Goal: Transaction & Acquisition: Purchase product/service

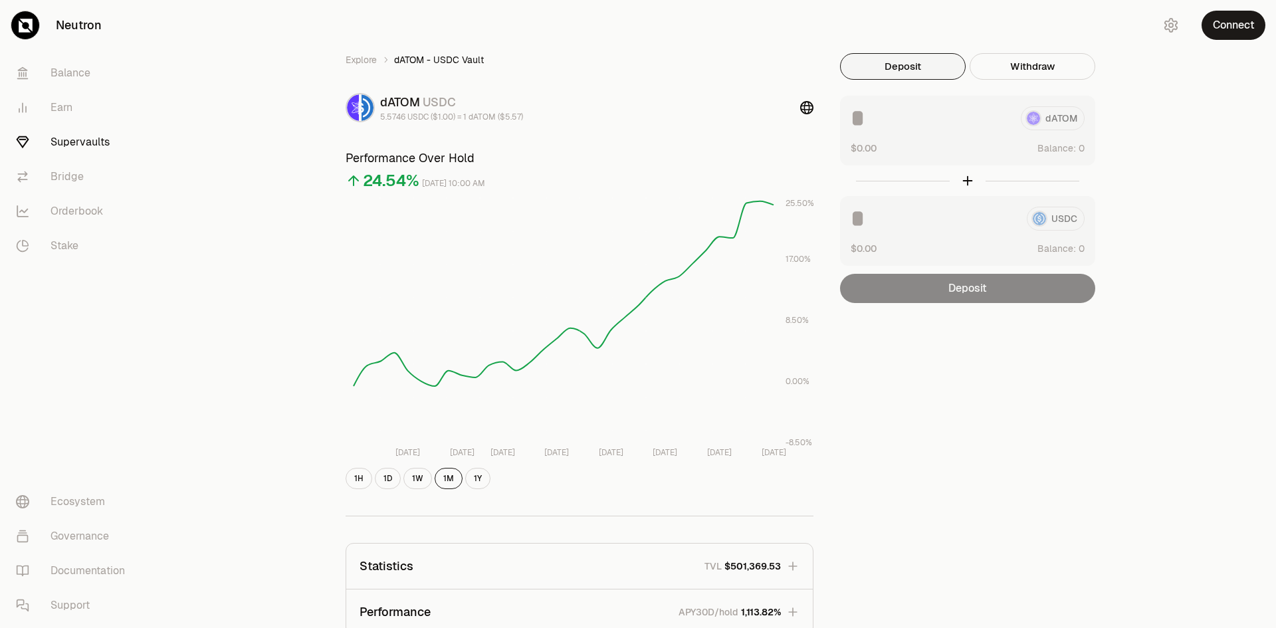
scroll to position [133, 0]
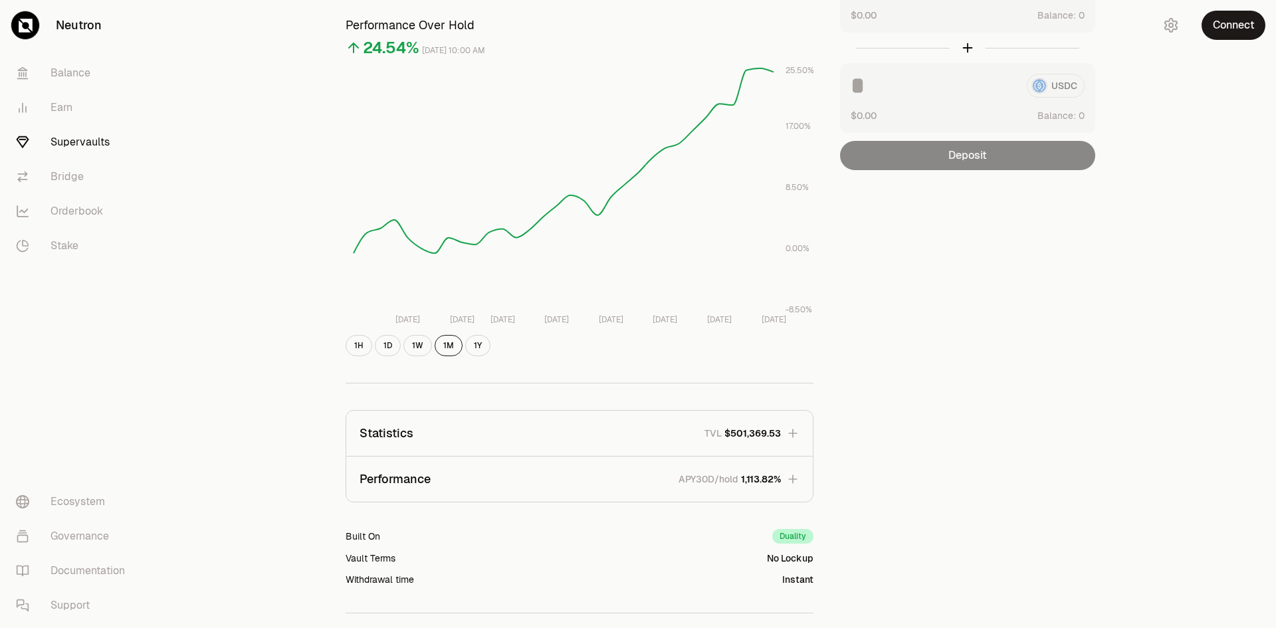
click at [786, 479] on icon "button" at bounding box center [792, 479] width 13 height 13
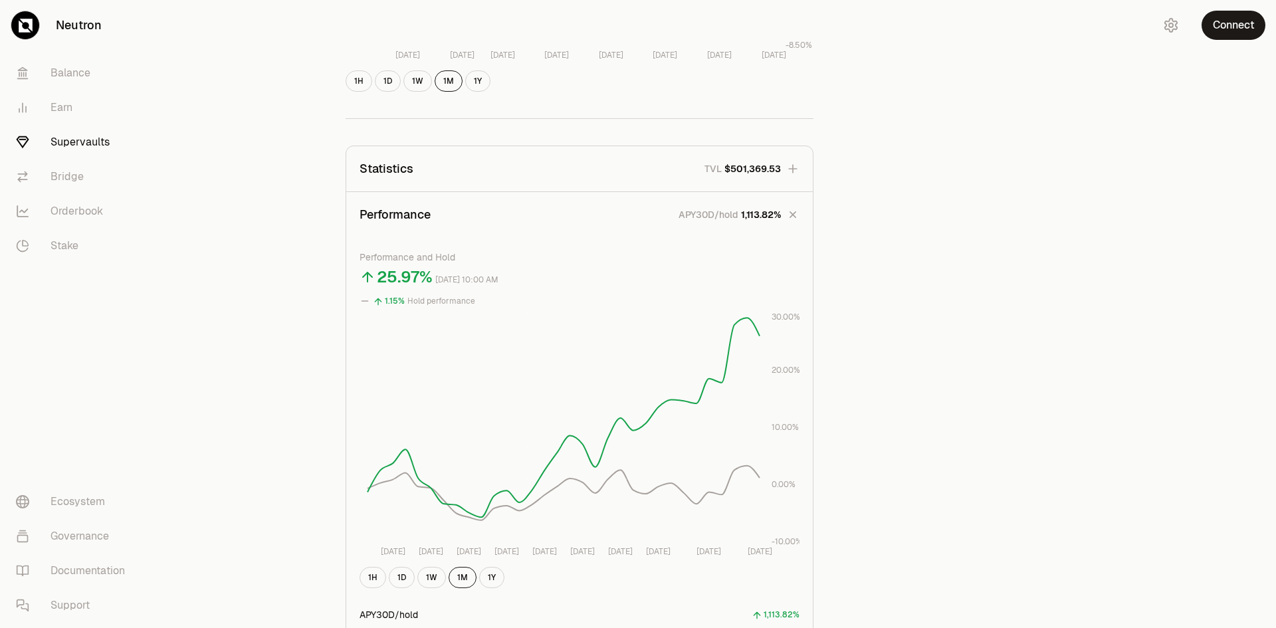
scroll to position [399, 0]
click at [795, 207] on icon "button" at bounding box center [793, 213] width 19 height 19
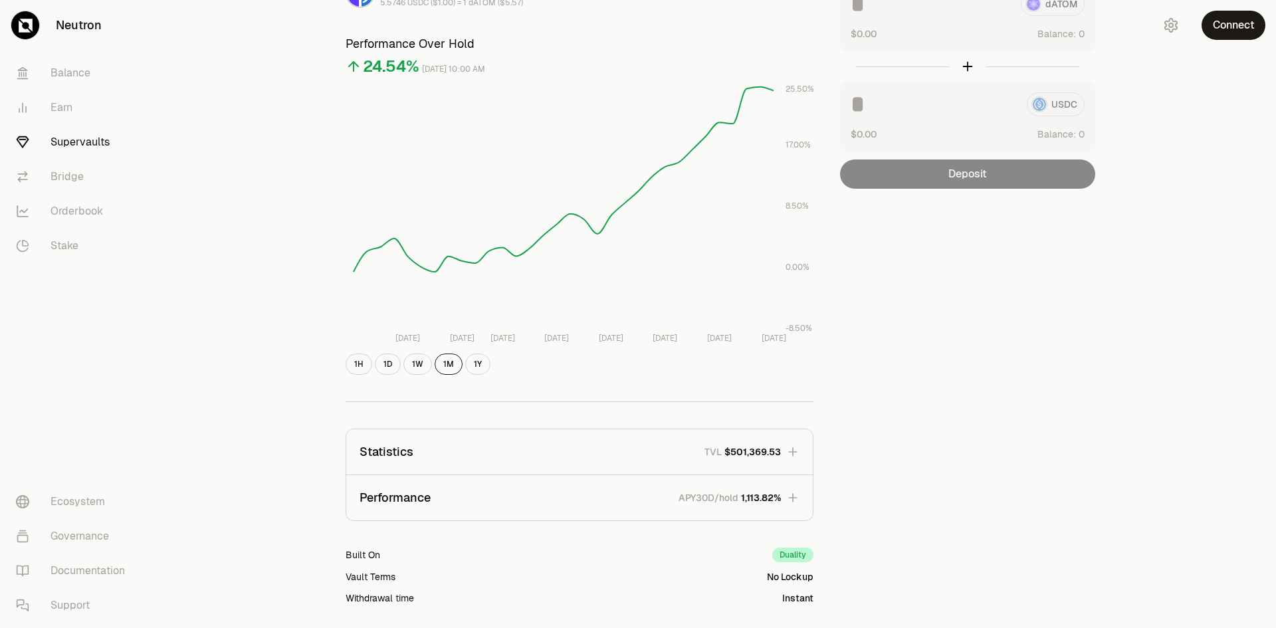
scroll to position [0, 0]
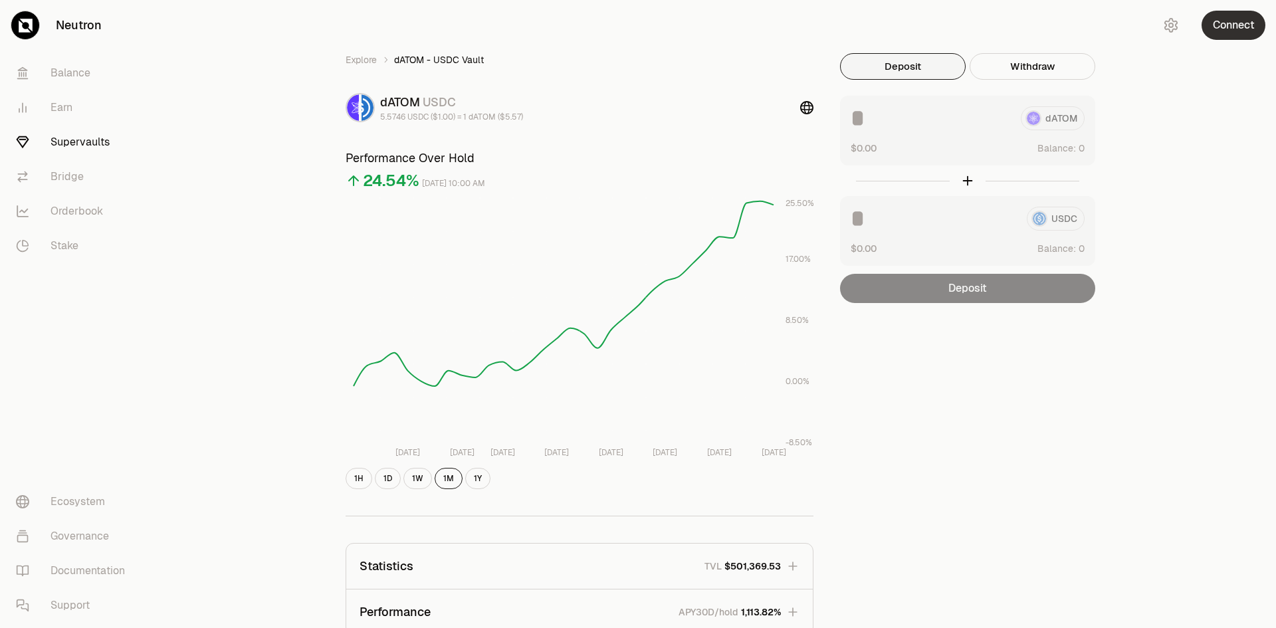
click at [1233, 20] on button "Connect" at bounding box center [1234, 25] width 64 height 29
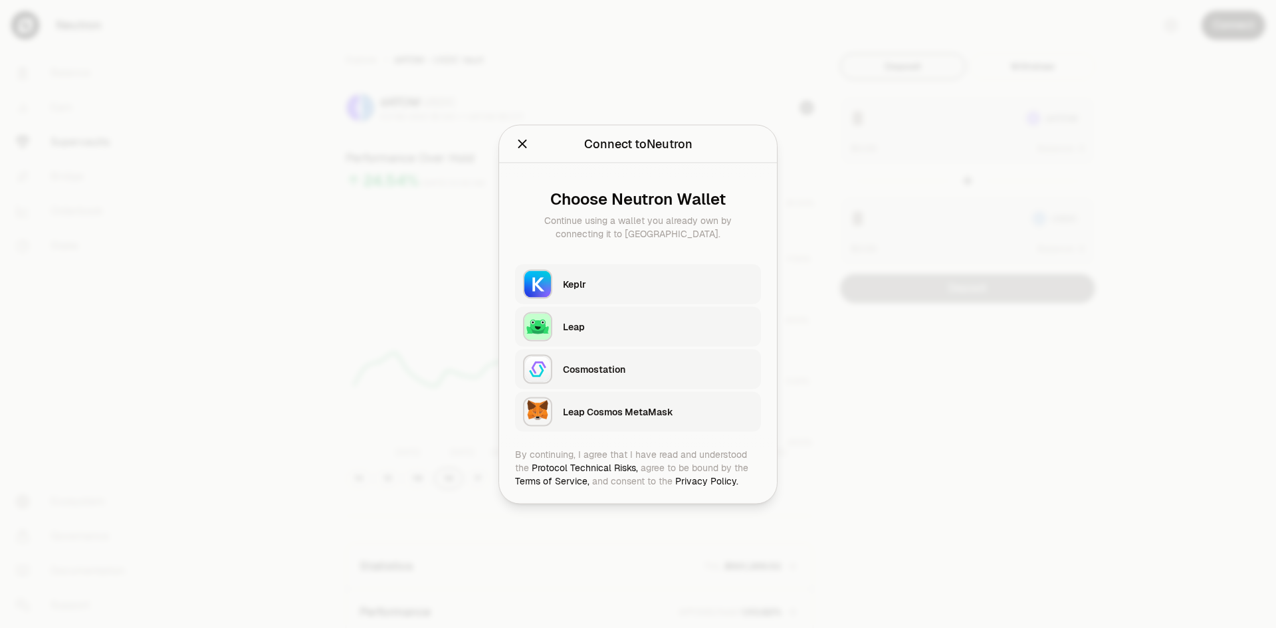
click at [607, 290] on div "Keplr" at bounding box center [658, 283] width 190 height 13
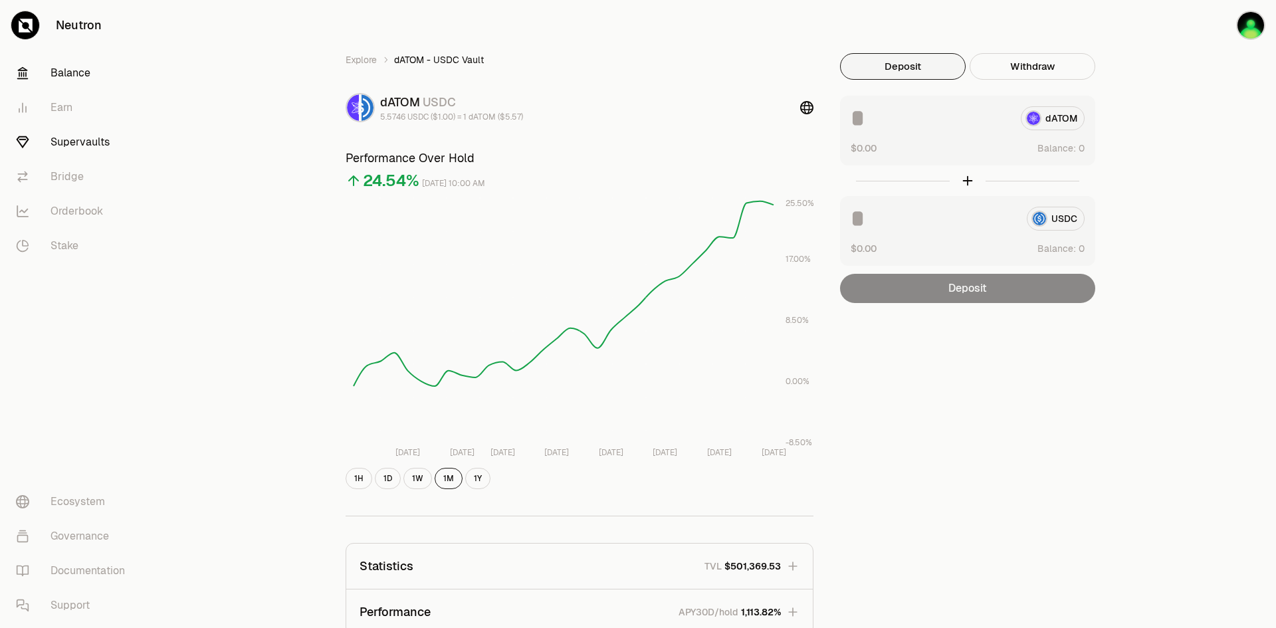
click at [69, 62] on link "Balance" at bounding box center [74, 73] width 138 height 35
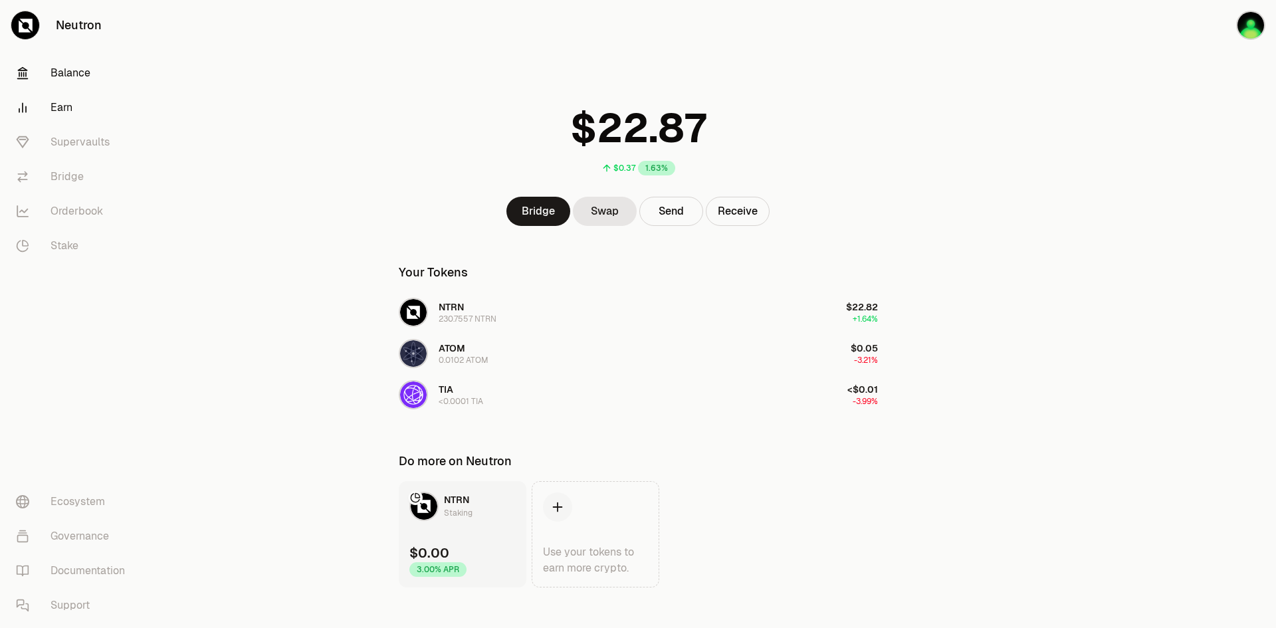
click at [73, 112] on link "Earn" at bounding box center [74, 107] width 138 height 35
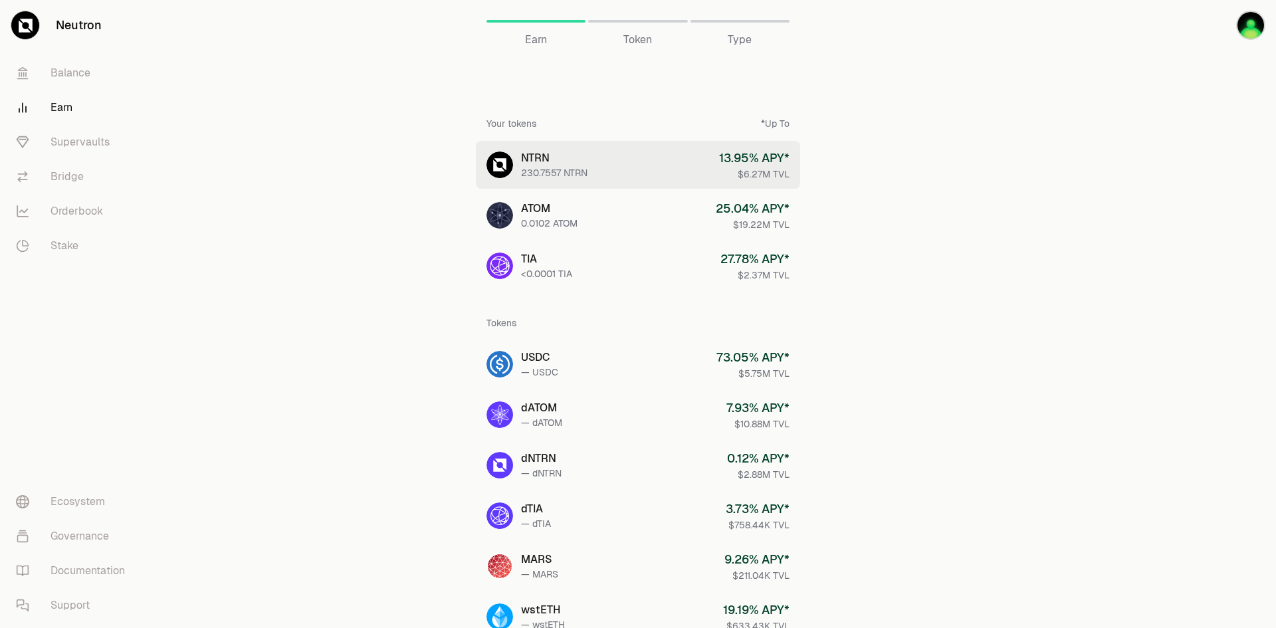
click at [580, 168] on div "230.7557 NTRN" at bounding box center [554, 172] width 66 height 13
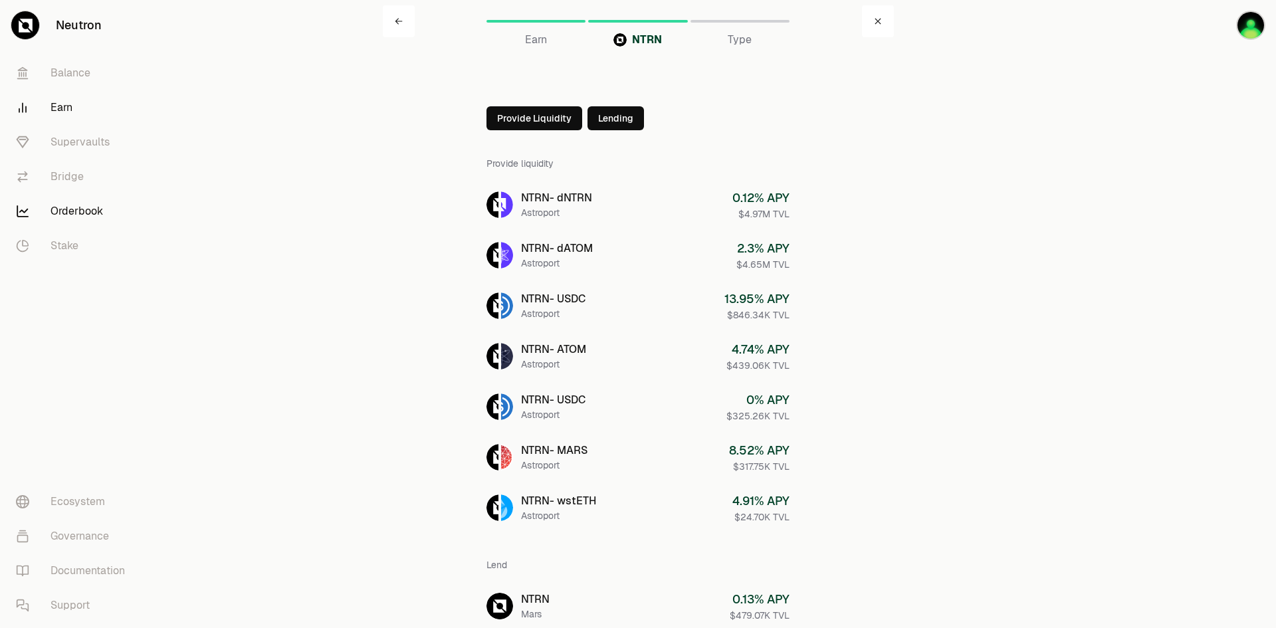
click at [77, 213] on link "Orderbook" at bounding box center [74, 211] width 138 height 35
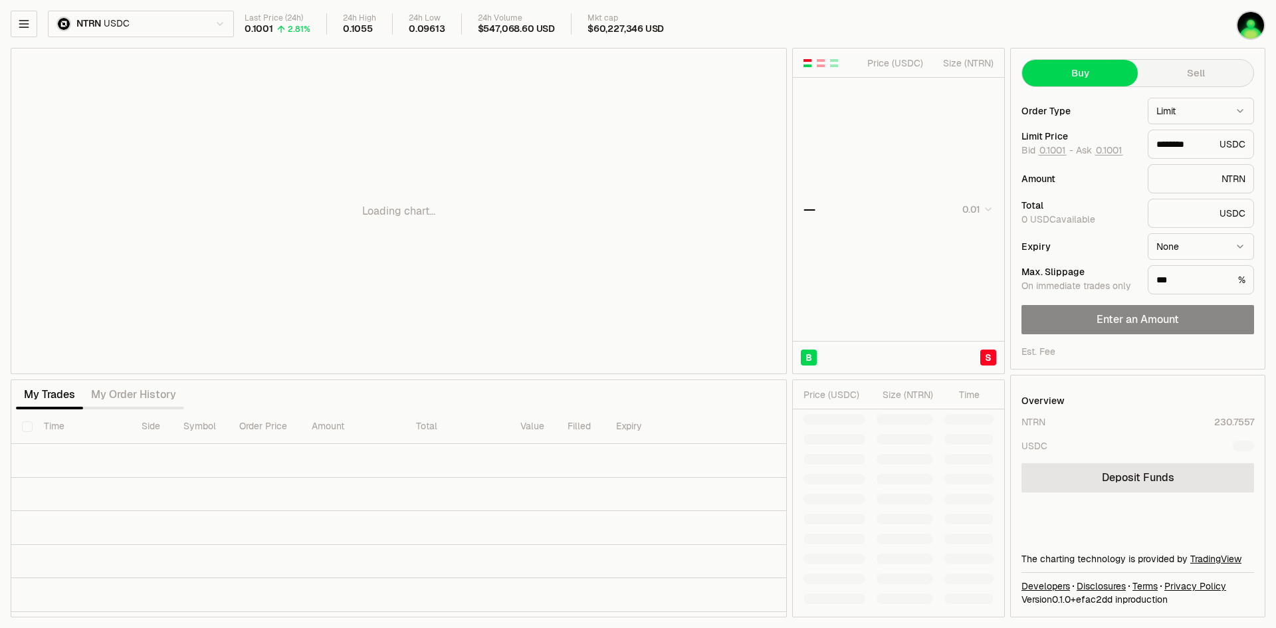
type input "********"
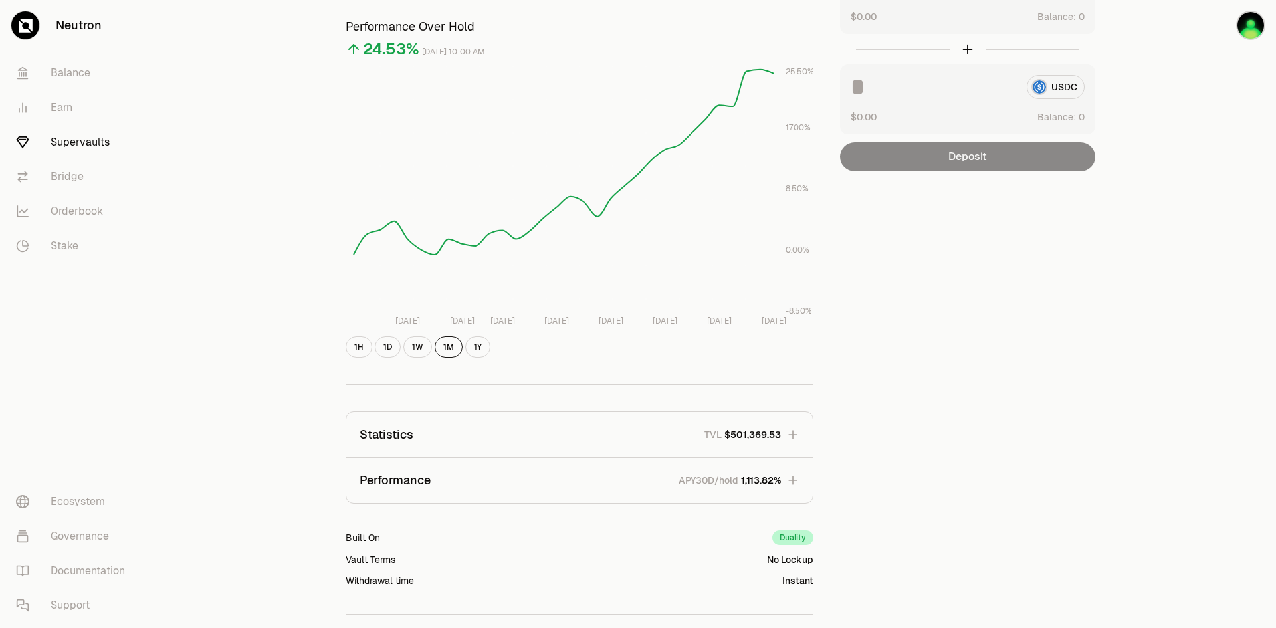
scroll to position [133, 0]
click at [479, 348] on button "1Y" at bounding box center [477, 345] width 25 height 21
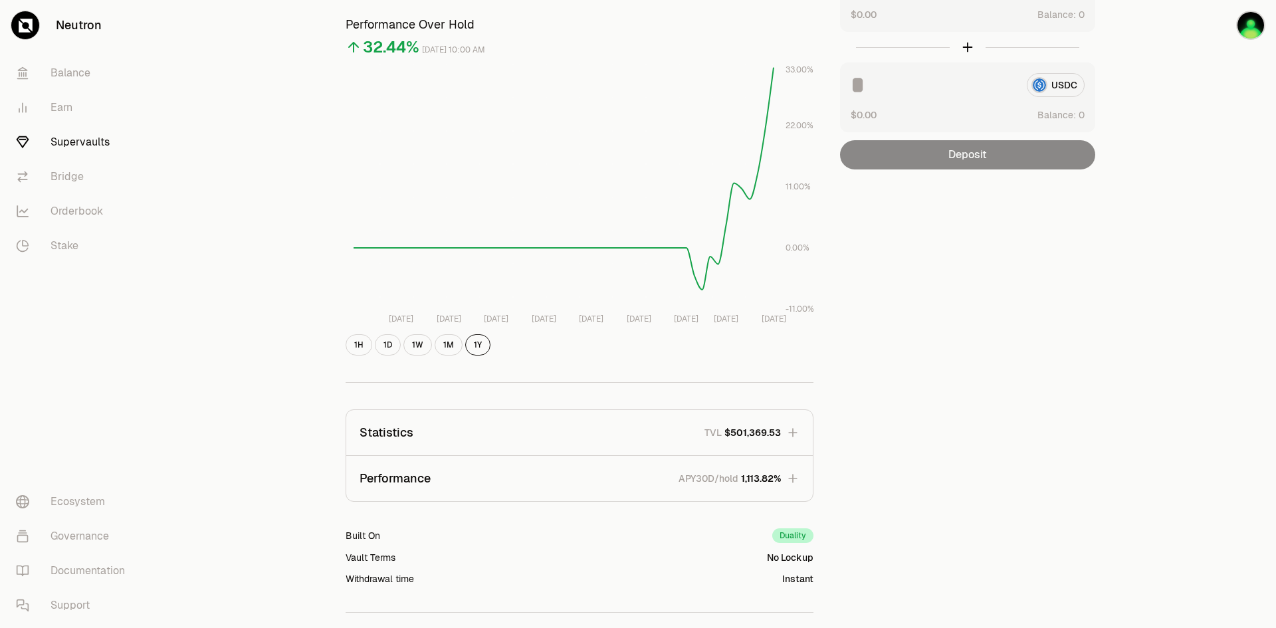
scroll to position [0, 0]
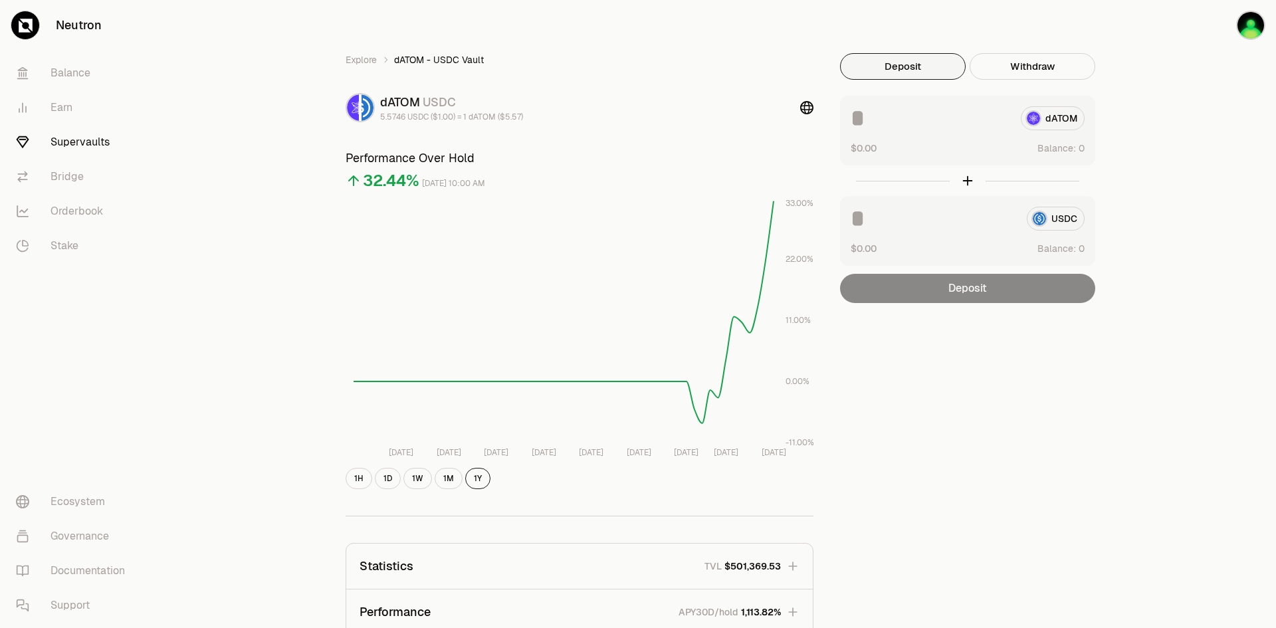
click at [72, 136] on link "Supervaults" at bounding box center [74, 142] width 138 height 35
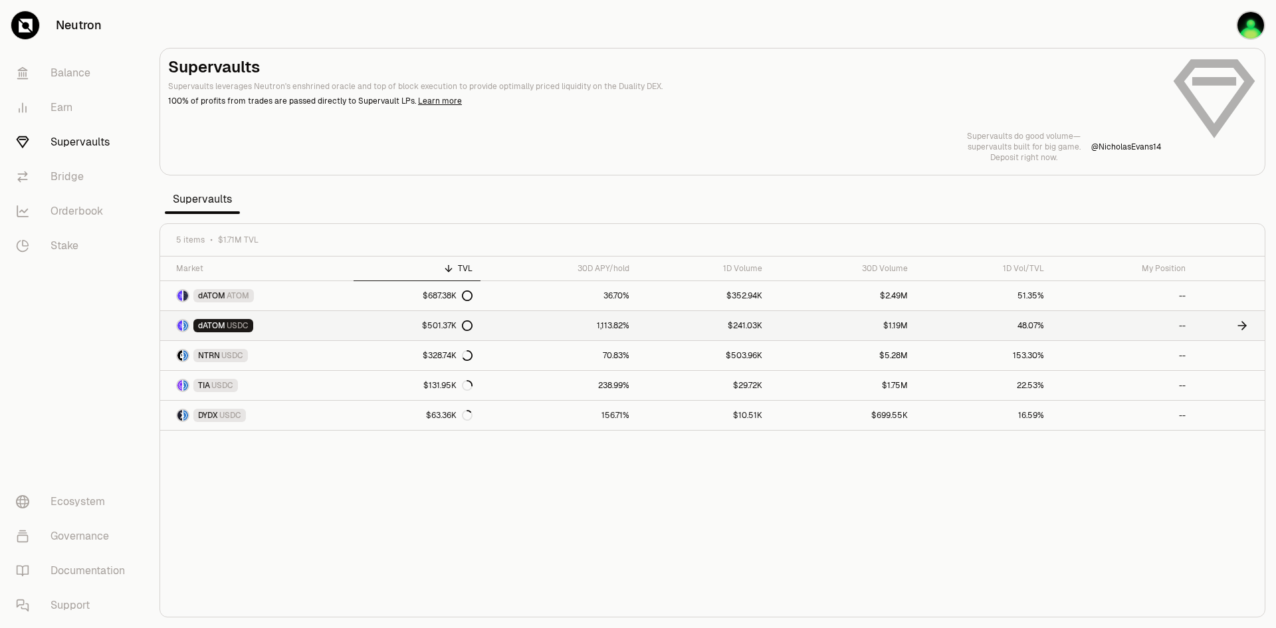
click at [222, 320] on span "dATOM" at bounding box center [211, 325] width 27 height 11
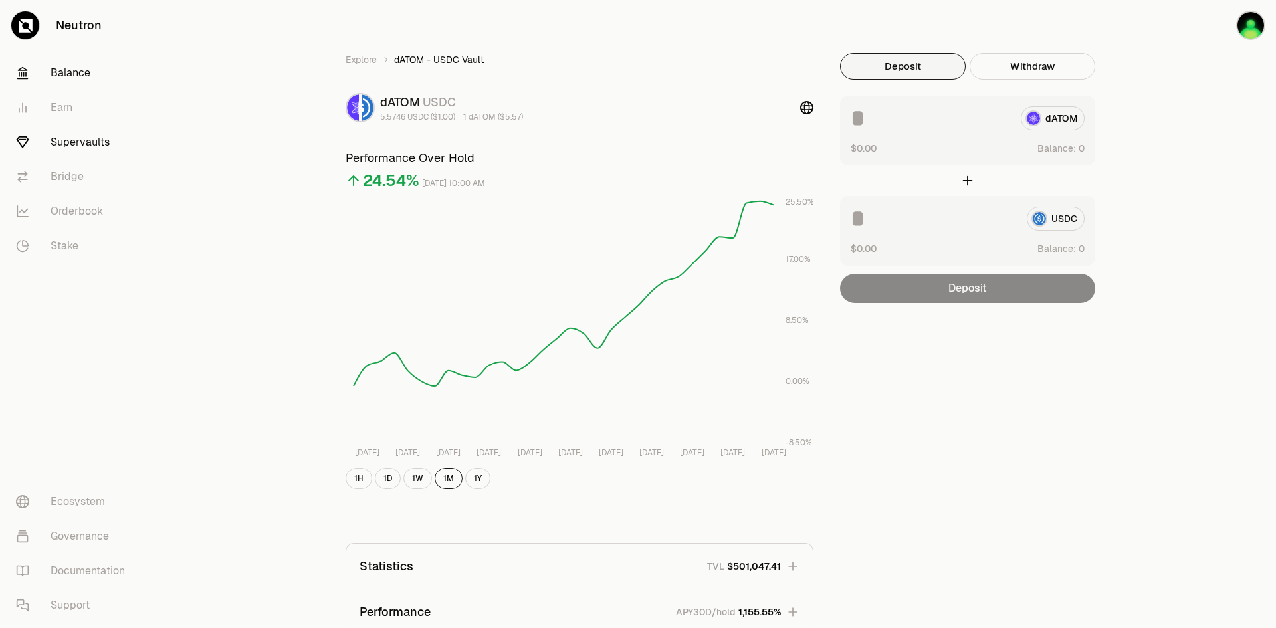
click at [70, 70] on link "Balance" at bounding box center [74, 73] width 138 height 35
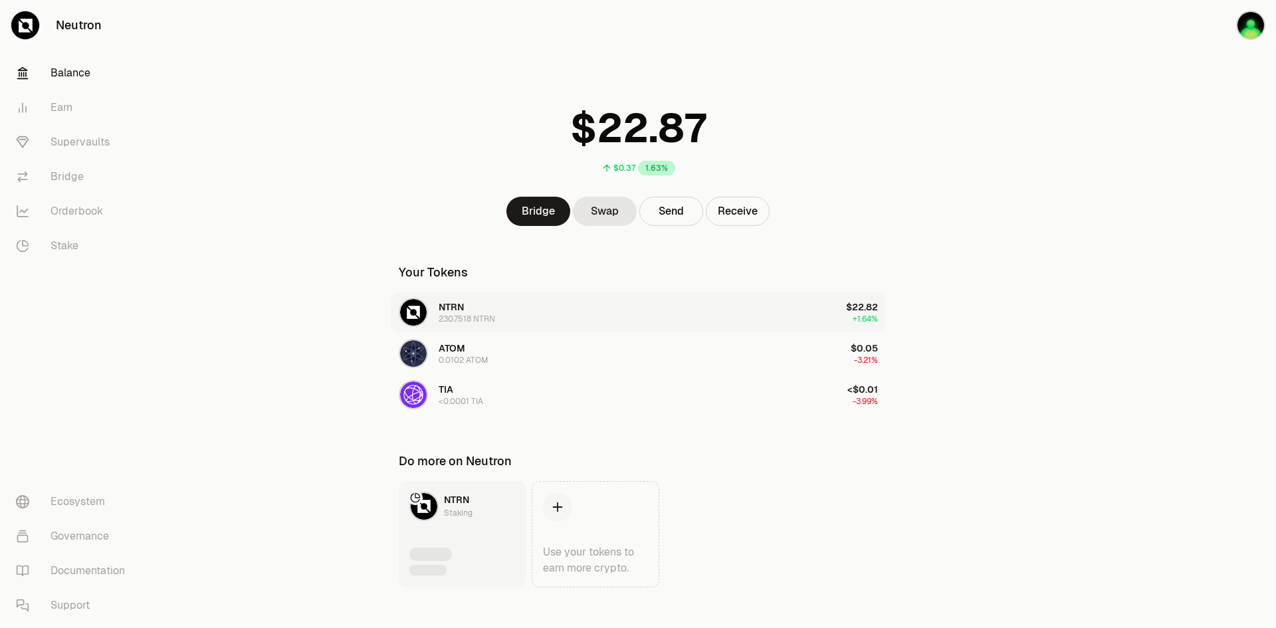
click at [494, 312] on div "NTRN 230.7518 NTRN" at bounding box center [467, 312] width 56 height 24
click at [526, 318] on button "NTRN 230.7518 NTRN $22.82 +1.64%" at bounding box center [638, 312] width 495 height 40
click at [413, 318] on img "button" at bounding box center [413, 312] width 27 height 27
click at [675, 212] on button "Send" at bounding box center [671, 211] width 64 height 29
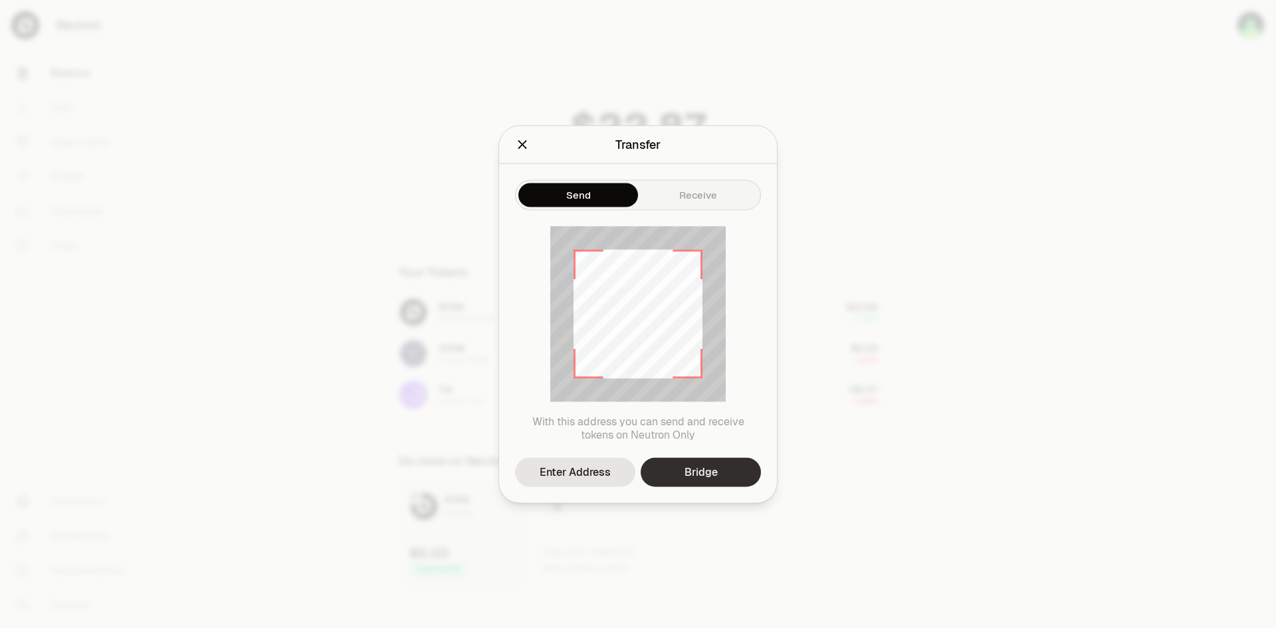
click at [692, 465] on link "Bridge" at bounding box center [701, 471] width 120 height 29
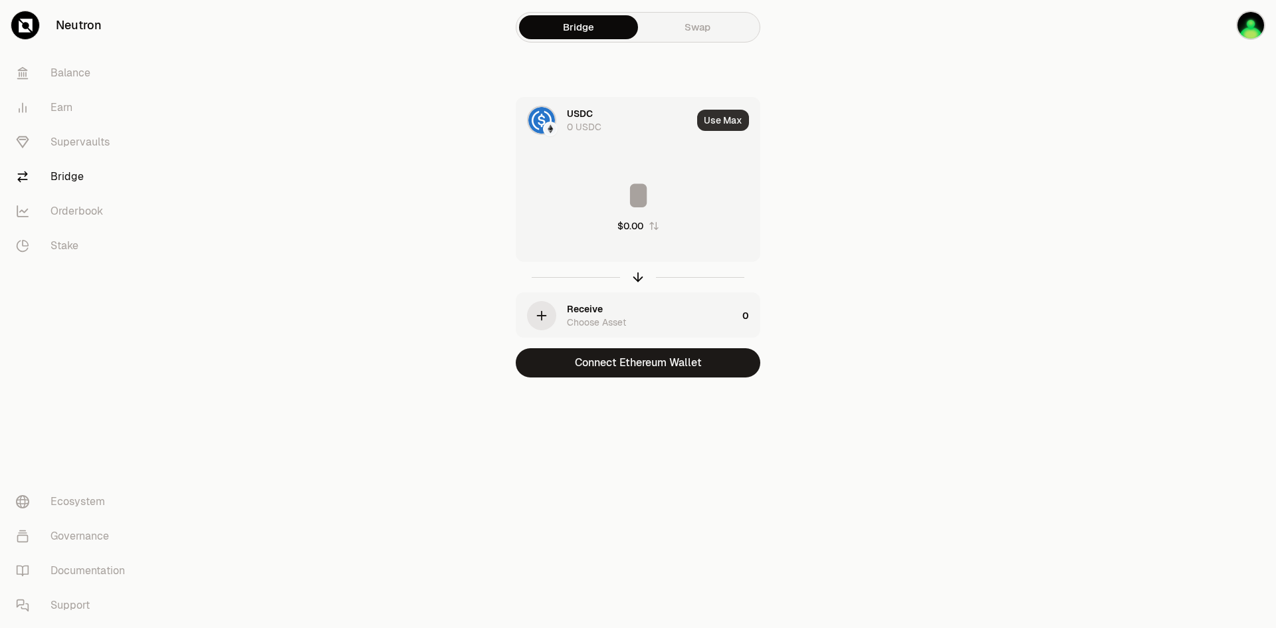
click at [724, 122] on button "Use Max" at bounding box center [723, 120] width 52 height 21
type input "*"
click at [554, 118] on img at bounding box center [541, 120] width 27 height 27
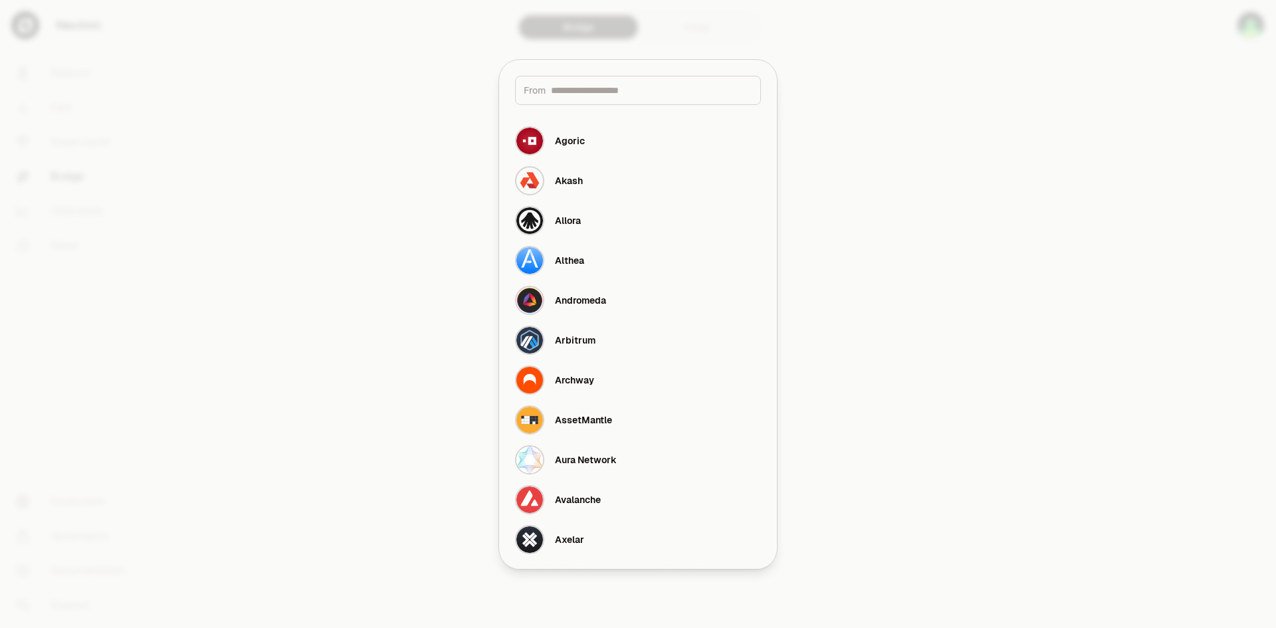
click at [948, 325] on div at bounding box center [638, 314] width 1276 height 628
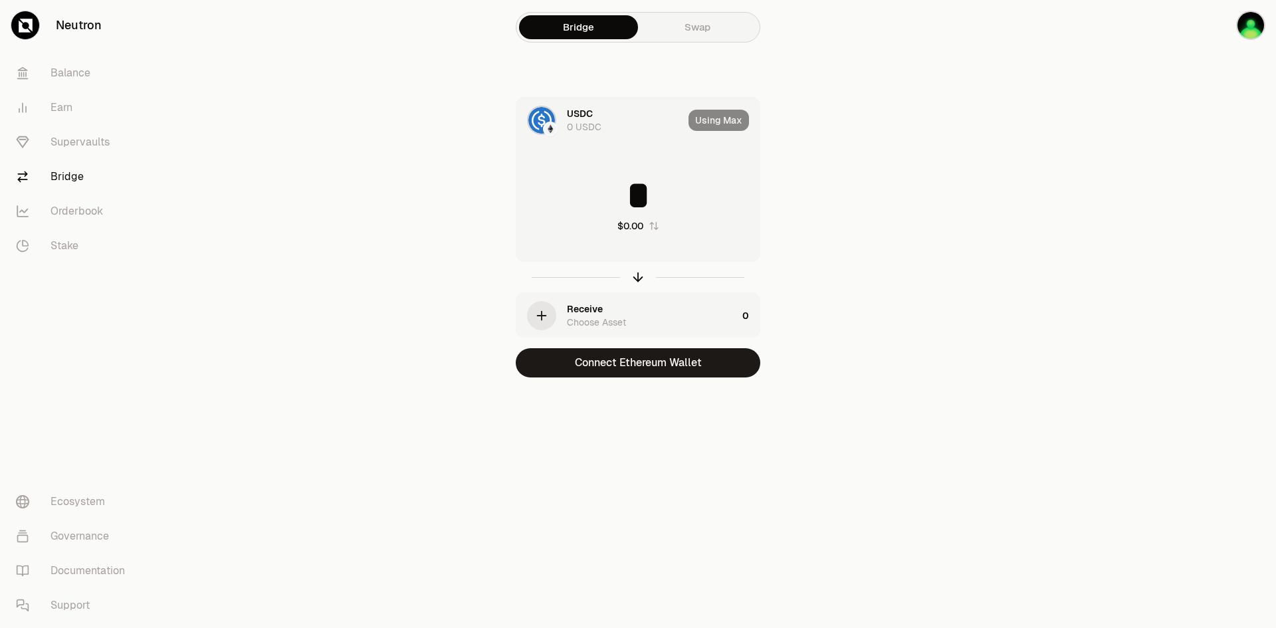
click at [599, 318] on div "Choose Asset" at bounding box center [596, 322] width 59 height 13
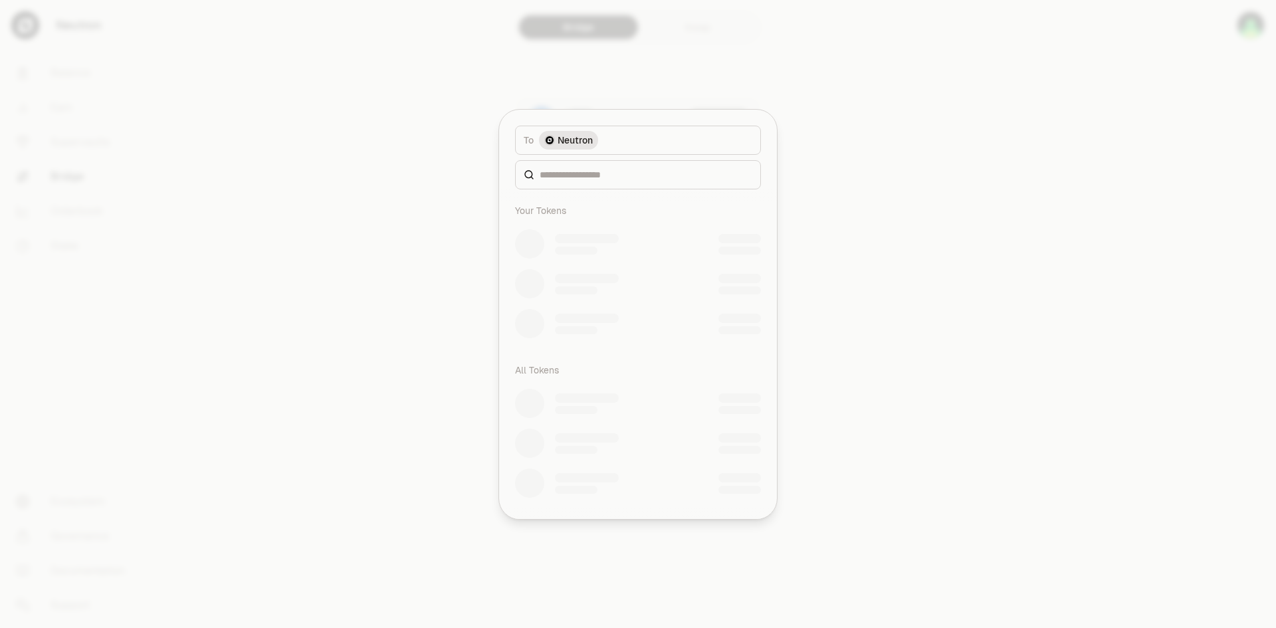
click at [874, 211] on div at bounding box center [638, 314] width 1276 height 628
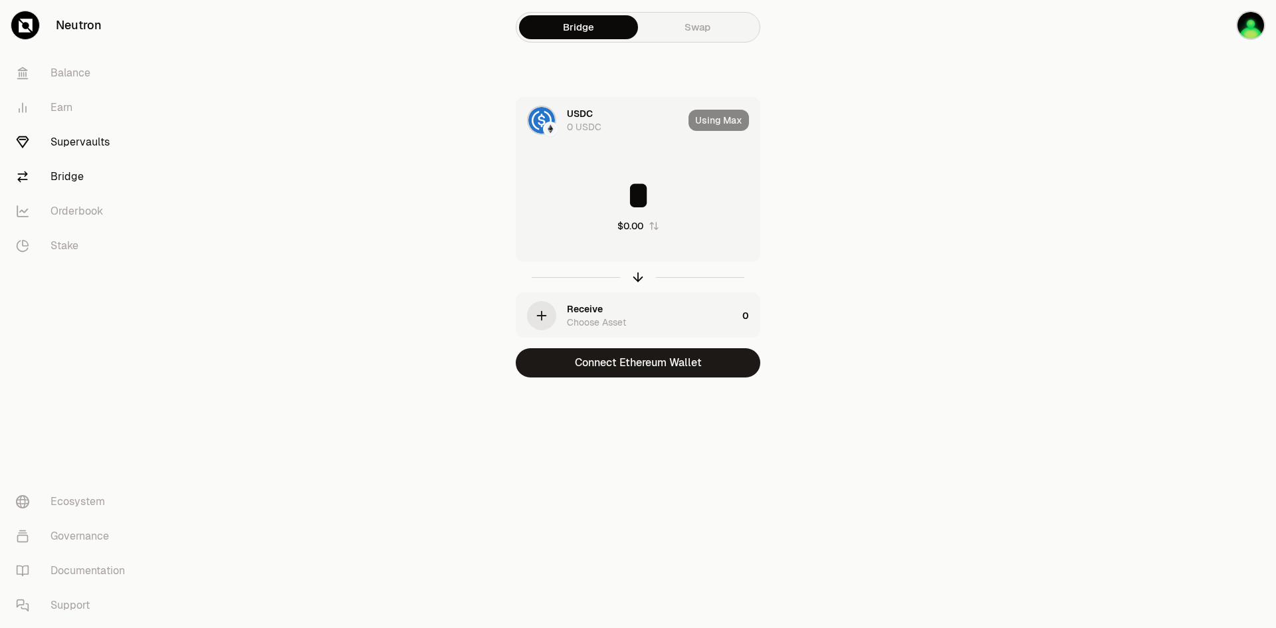
click at [92, 140] on link "Supervaults" at bounding box center [74, 142] width 138 height 35
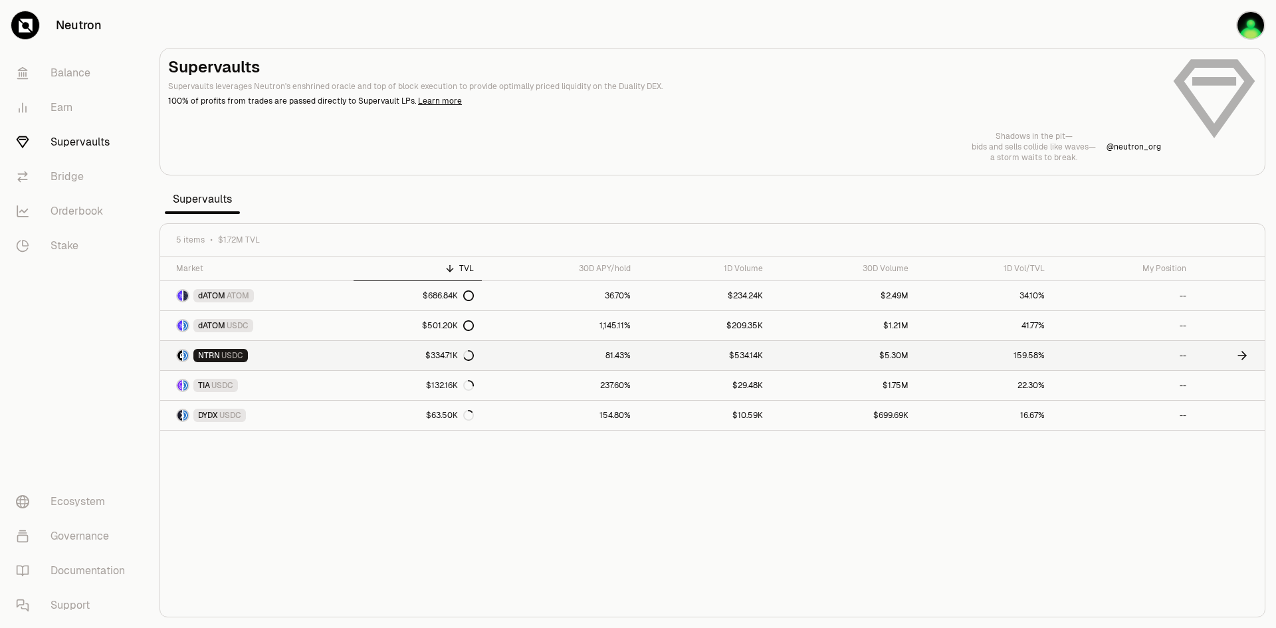
click at [348, 362] on link "NTRN USDC" at bounding box center [256, 355] width 193 height 29
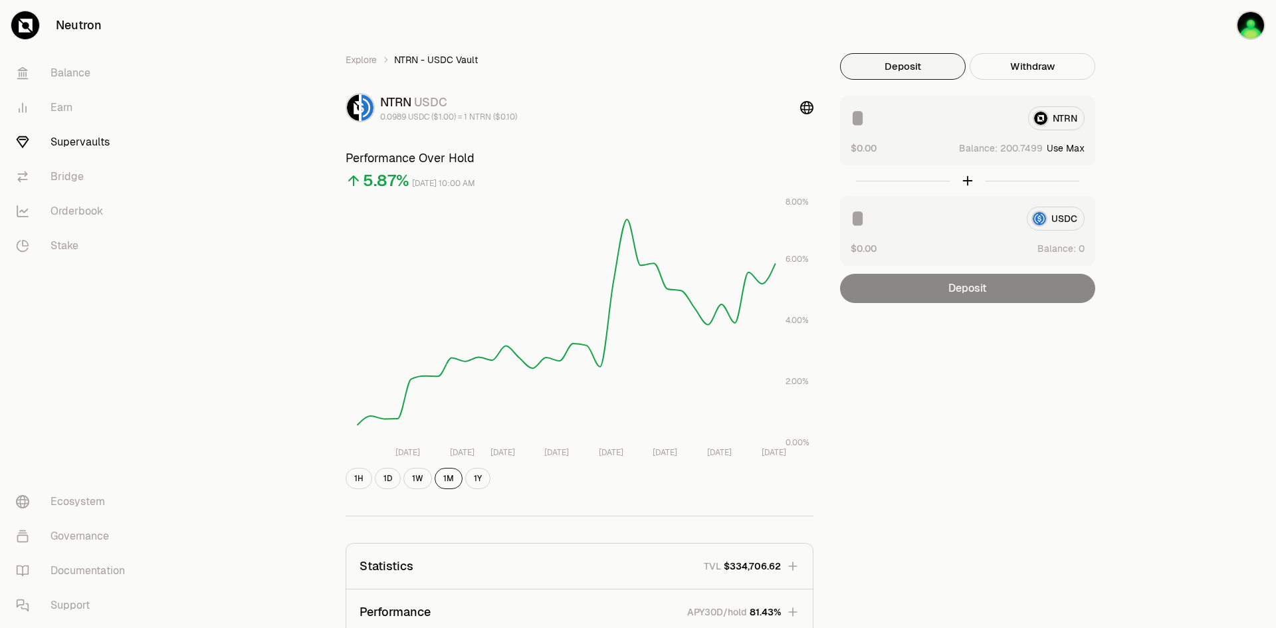
click at [1066, 145] on button "Use Max" at bounding box center [1066, 148] width 38 height 13
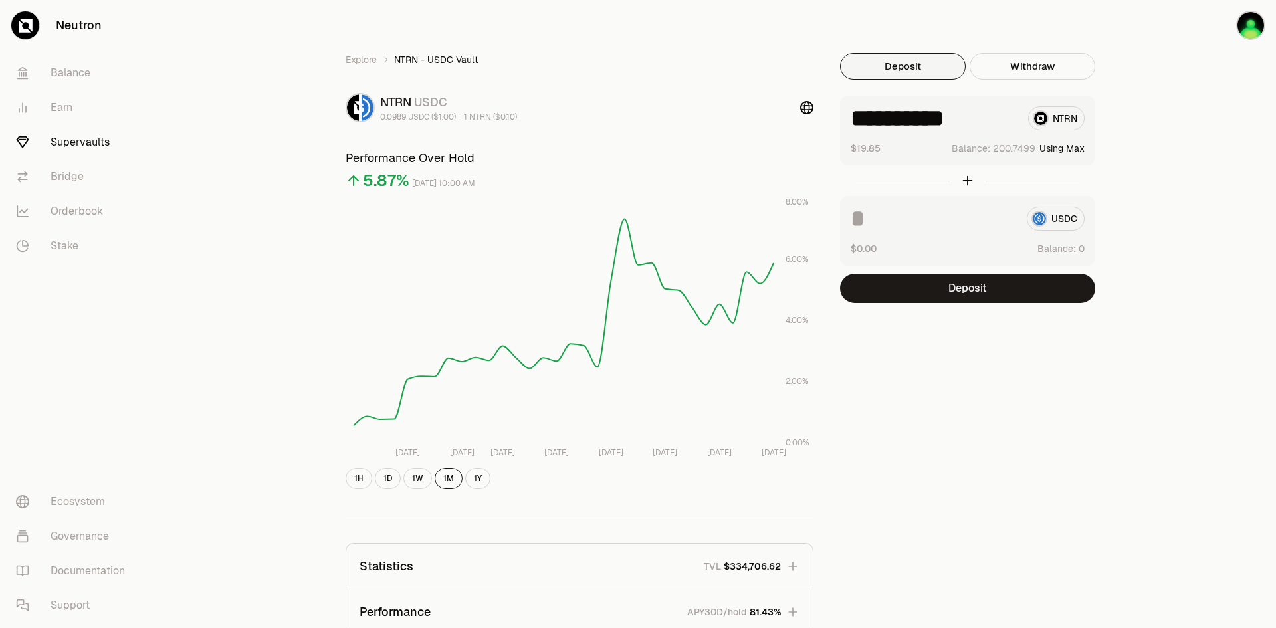
click at [1073, 157] on div "**********" at bounding box center [967, 131] width 255 height 70
click at [1079, 150] on button "Using Max" at bounding box center [1062, 148] width 45 height 13
drag, startPoint x: 897, startPoint y: 116, endPoint x: 1117, endPoint y: 120, distance: 220.7
click at [1117, 120] on div "**********" at bounding box center [712, 434] width 1127 height 869
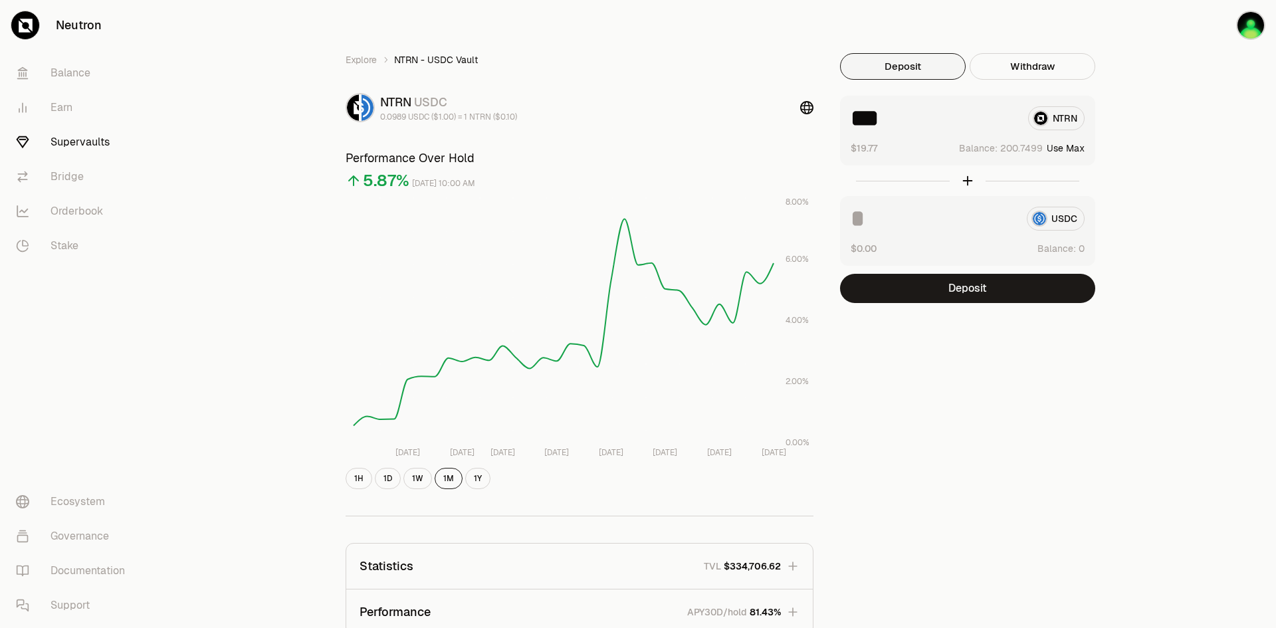
type input "***"
click at [1247, 164] on div "Explore NTRN - USDC Vault NTRN USDC 0.0989 USDC ($1.00) = 1 NTRN ($0.10) Perfor…" at bounding box center [712, 434] width 1127 height 869
click at [998, 286] on button "Deposit" at bounding box center [967, 288] width 255 height 29
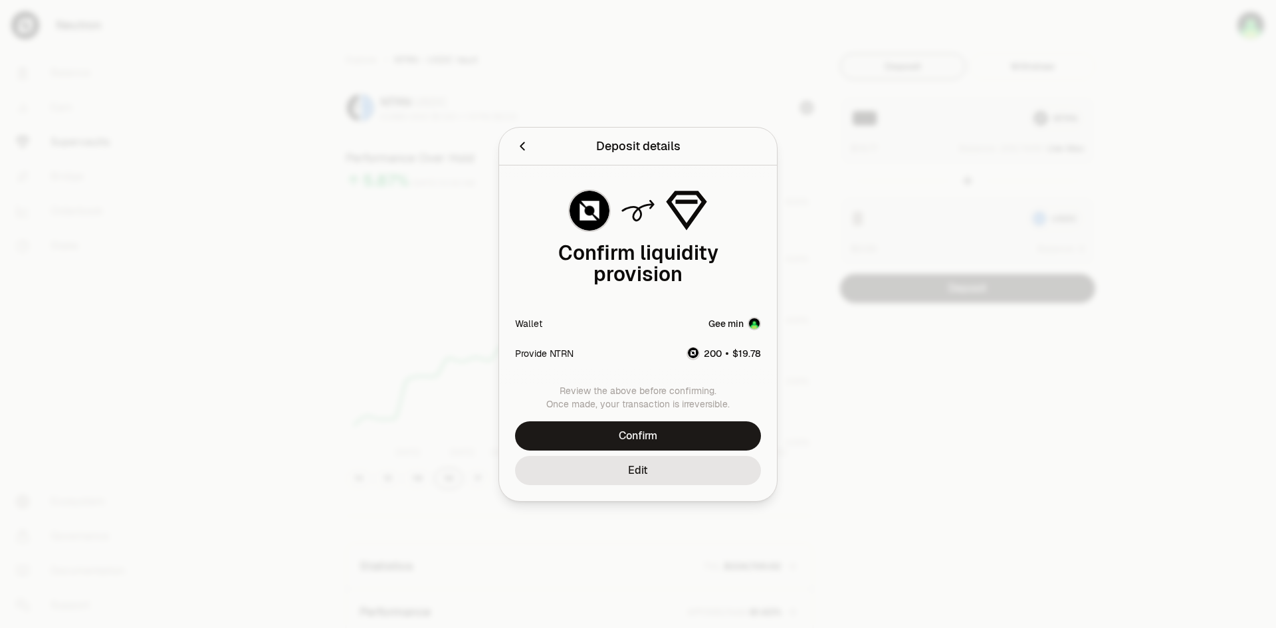
drag, startPoint x: 689, startPoint y: 470, endPoint x: 702, endPoint y: 321, distance: 149.5
click at [898, 538] on body "Neutron Balance Earn Supervaults Bridge Orderbook Stake Ecosystem Governance Do…" at bounding box center [638, 434] width 1276 height 869
click at [518, 144] on icon "Back" at bounding box center [522, 146] width 15 height 15
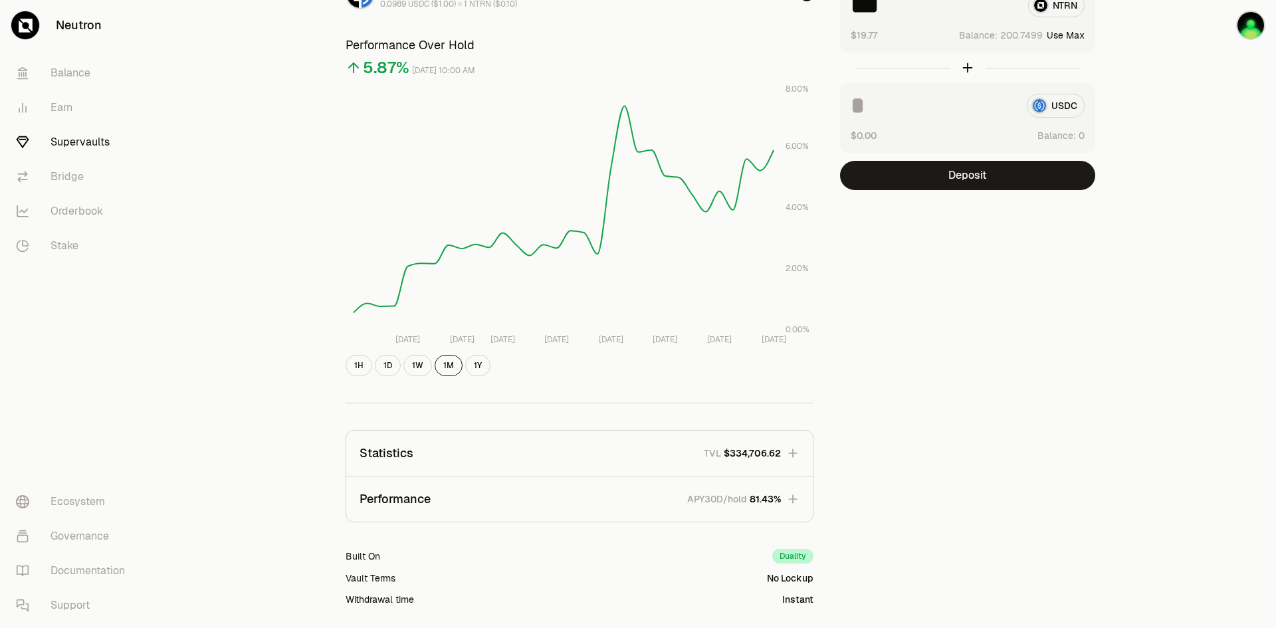
scroll to position [241, 0]
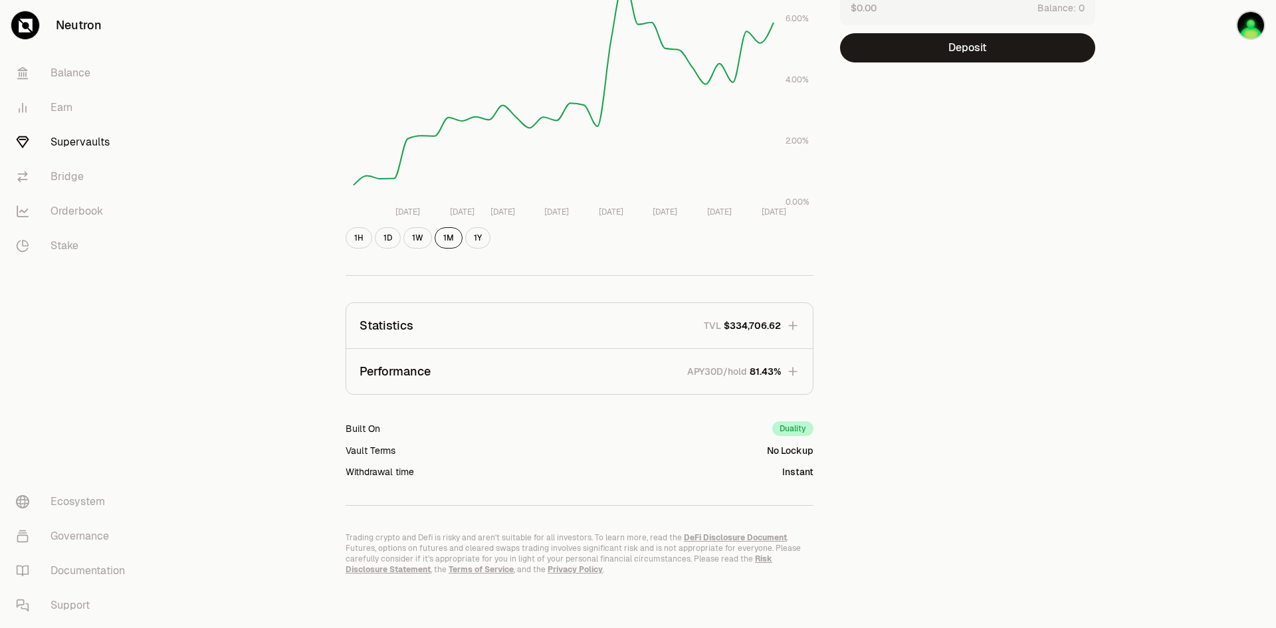
click at [756, 322] on span "$334,706.62" at bounding box center [752, 325] width 57 height 13
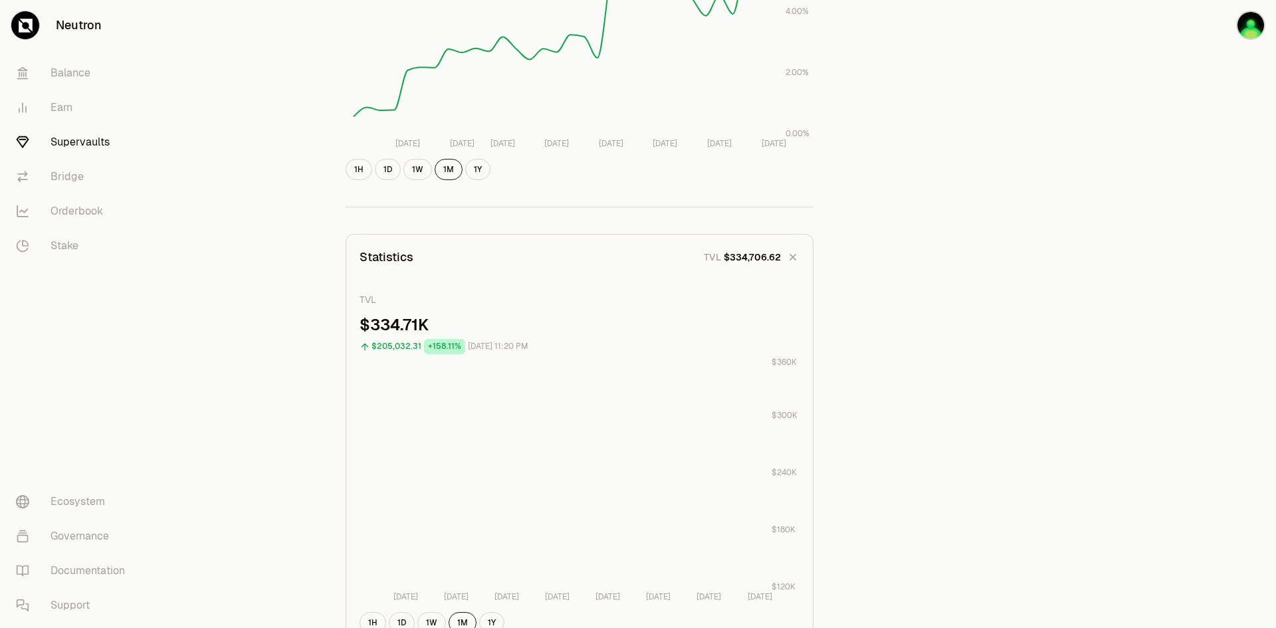
scroll to position [374, 0]
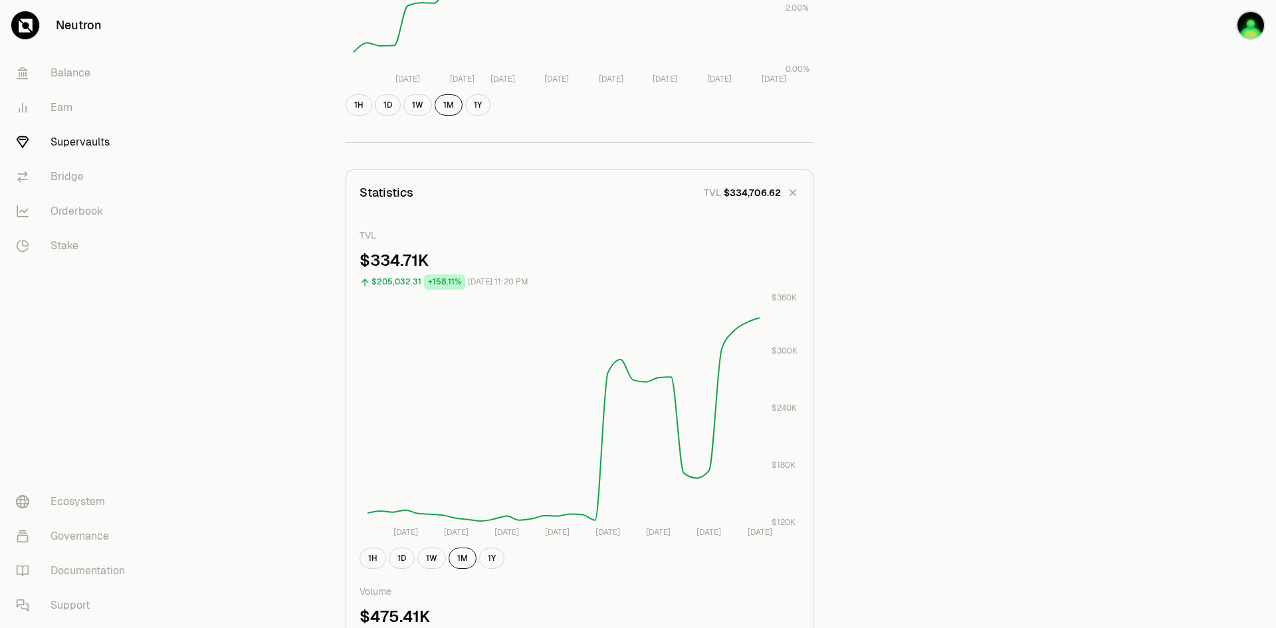
click at [780, 189] on span "$334,706.62" at bounding box center [752, 192] width 57 height 13
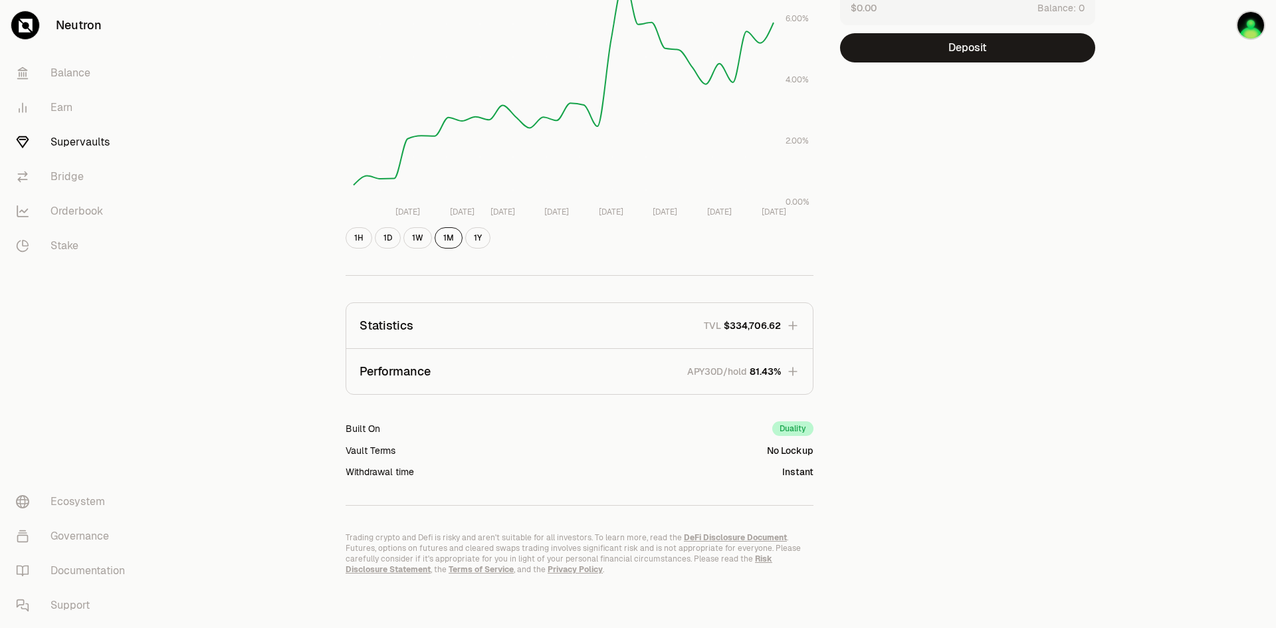
click at [782, 328] on button "Statistics TVL $334,706.62" at bounding box center [579, 325] width 467 height 45
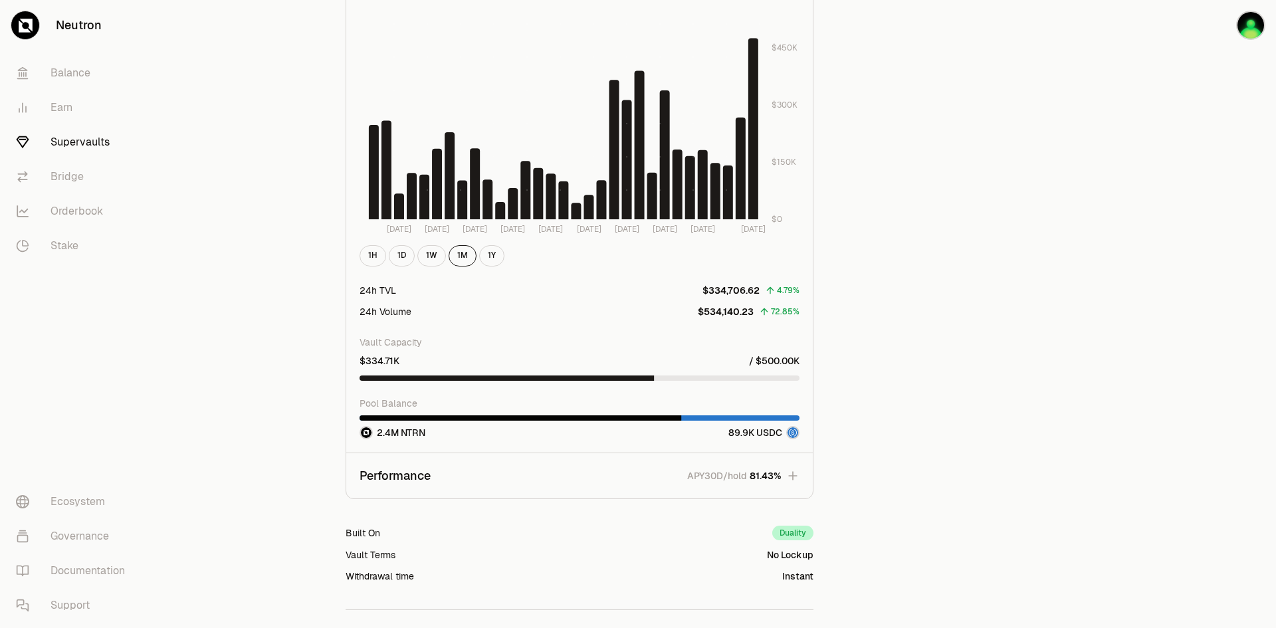
scroll to position [1038, 0]
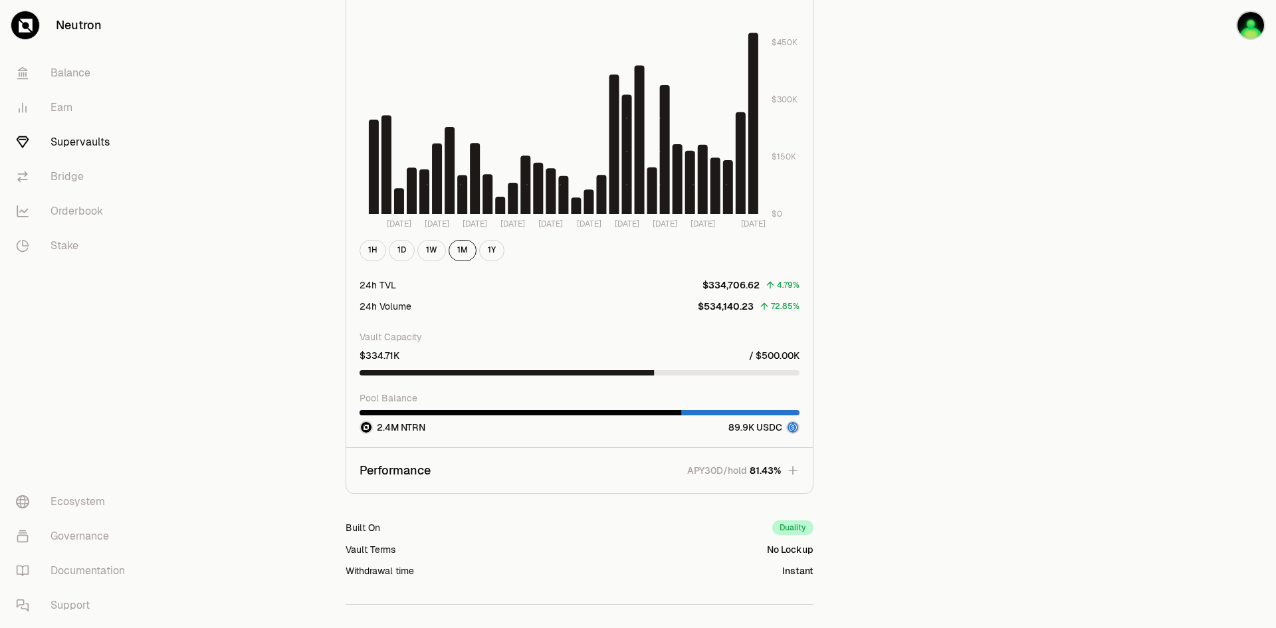
click at [789, 471] on icon "button" at bounding box center [792, 470] width 13 height 13
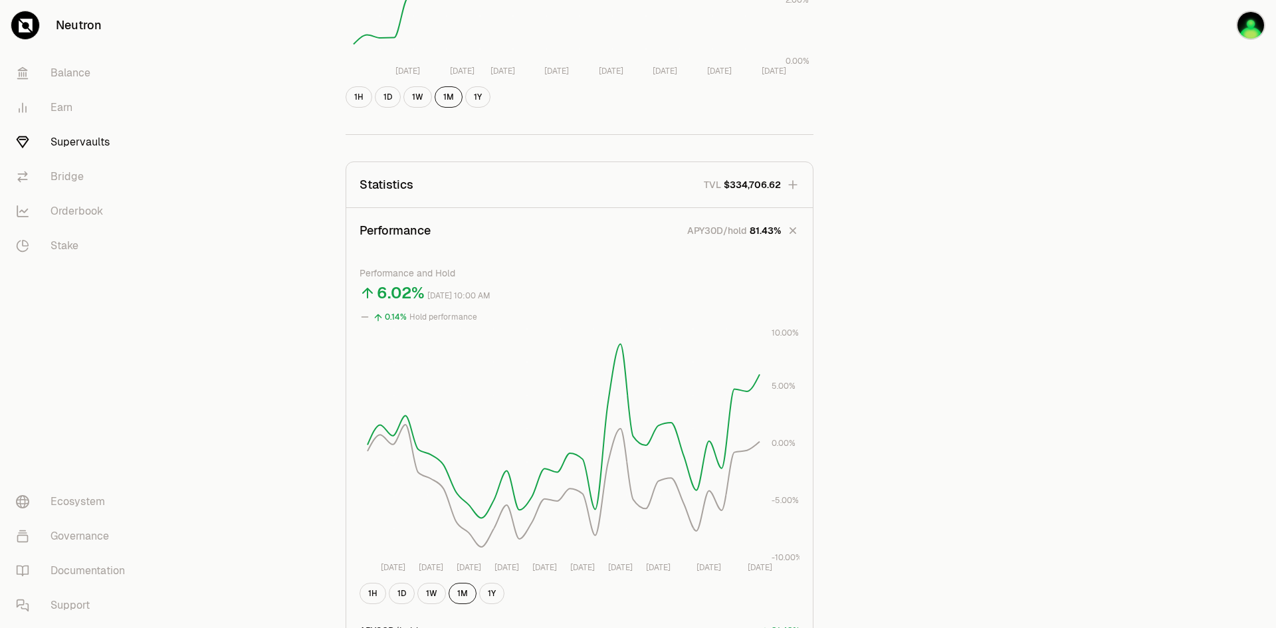
scroll to position [0, 0]
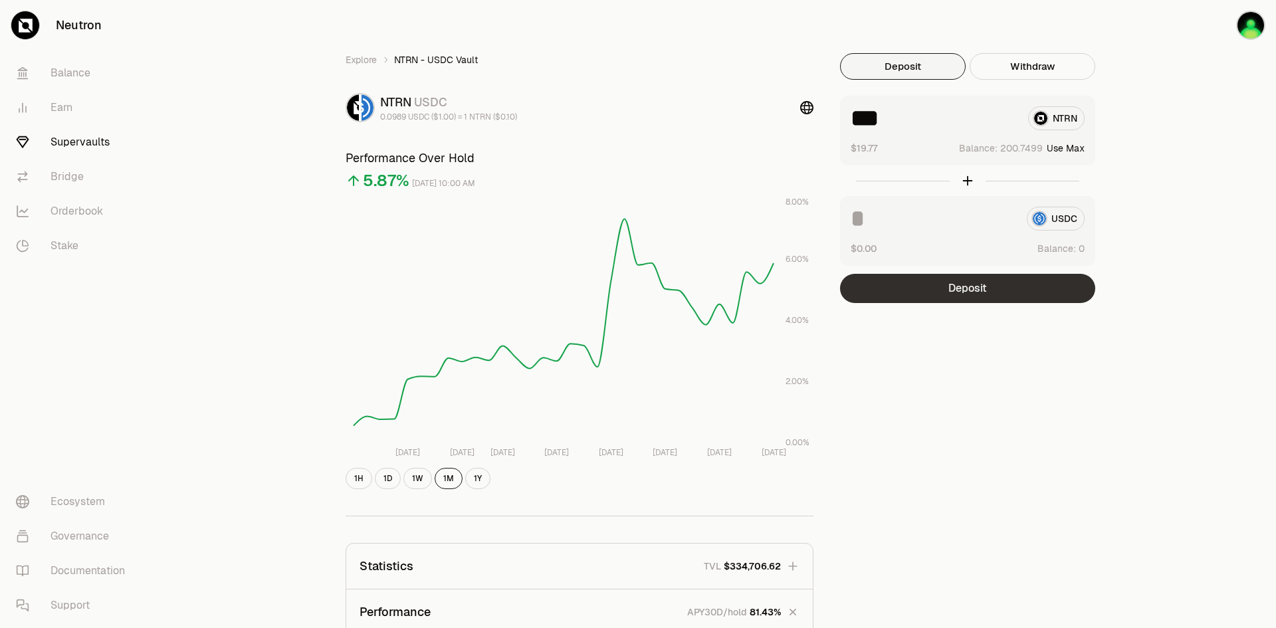
click at [1010, 285] on button "Deposit" at bounding box center [967, 288] width 255 height 29
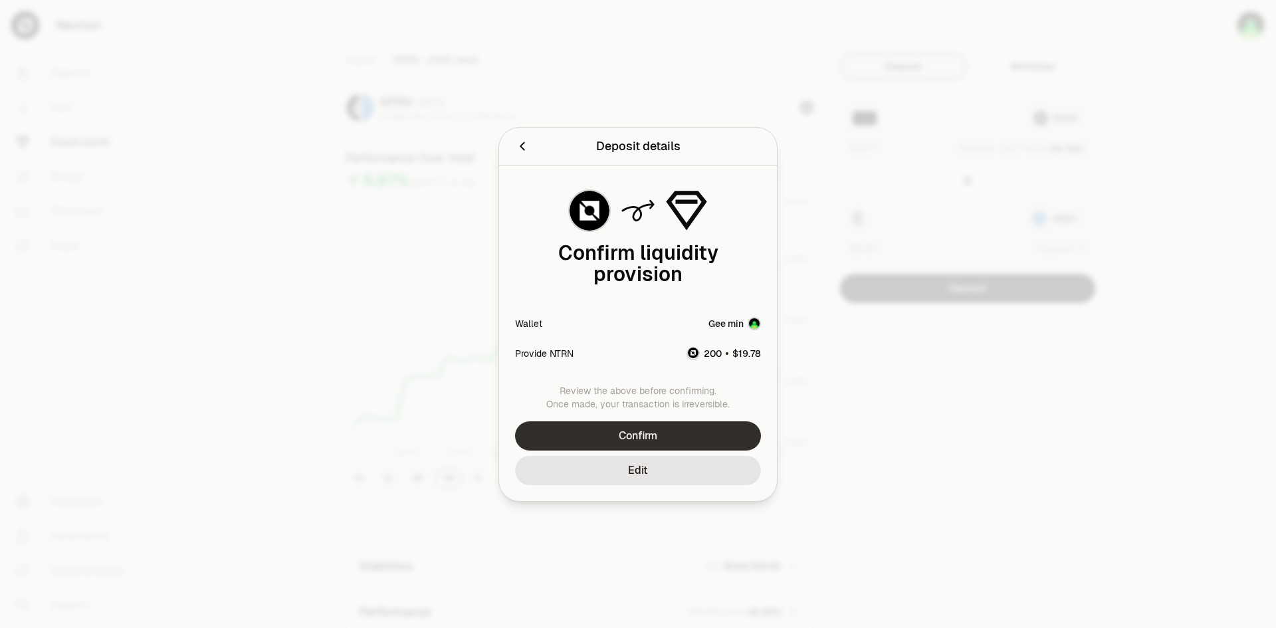
click at [710, 437] on button "Confirm" at bounding box center [638, 435] width 246 height 29
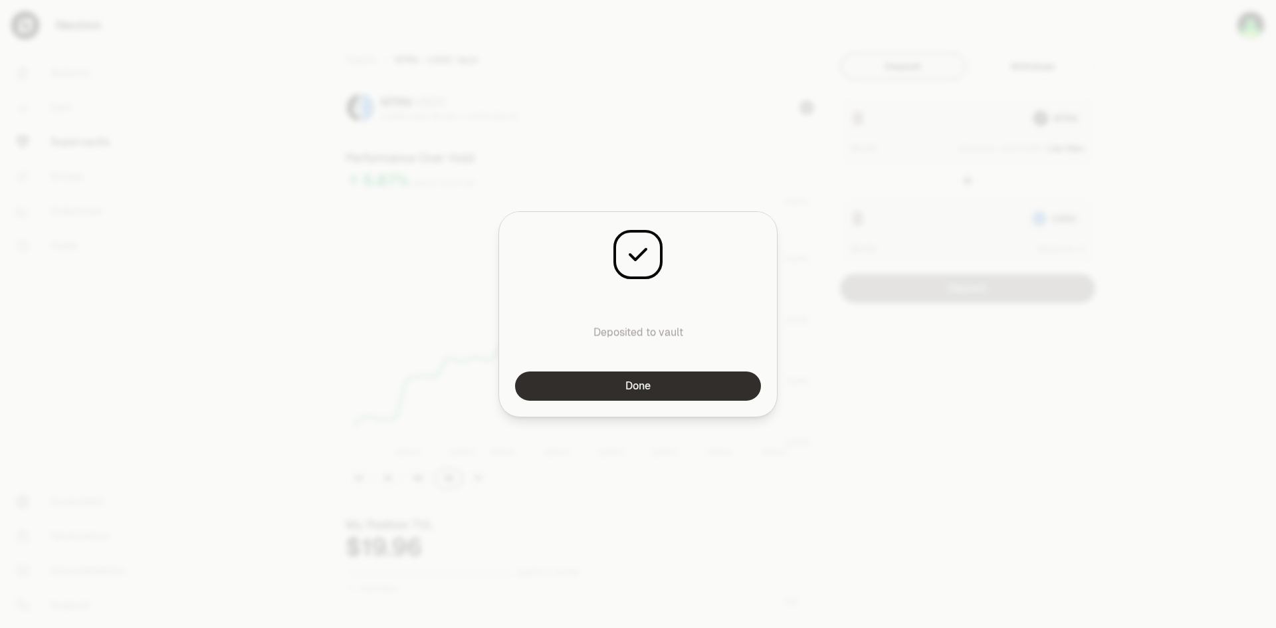
click at [738, 387] on button "Done" at bounding box center [638, 386] width 246 height 29
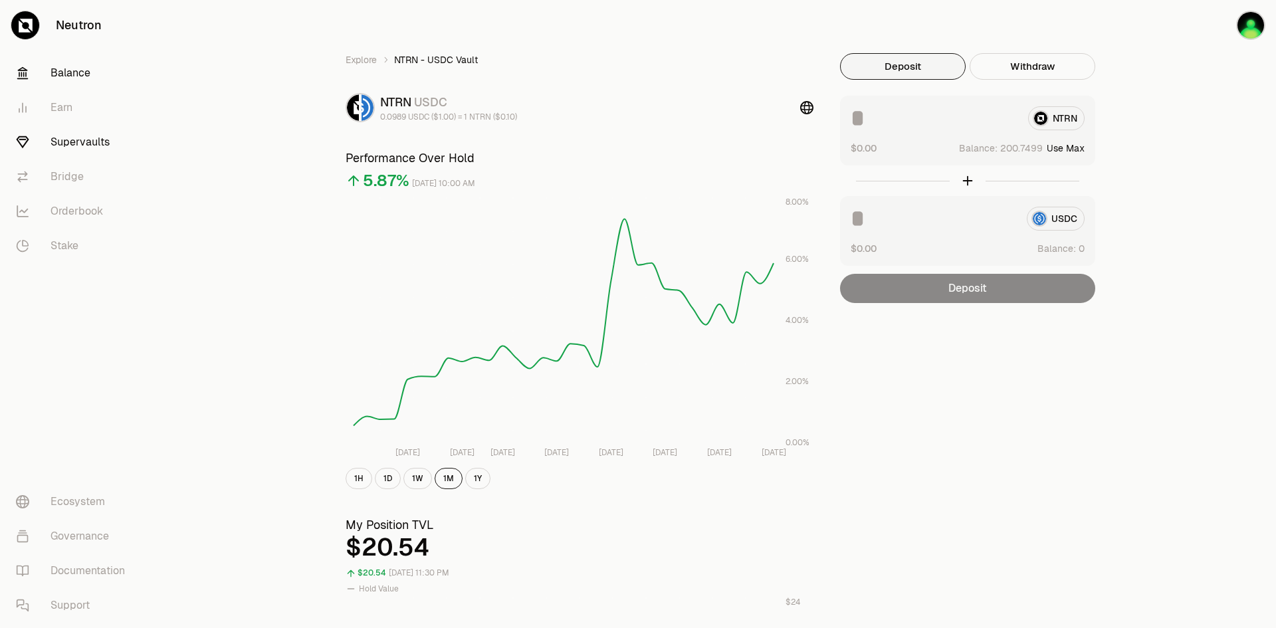
click at [70, 70] on link "Balance" at bounding box center [74, 73] width 138 height 35
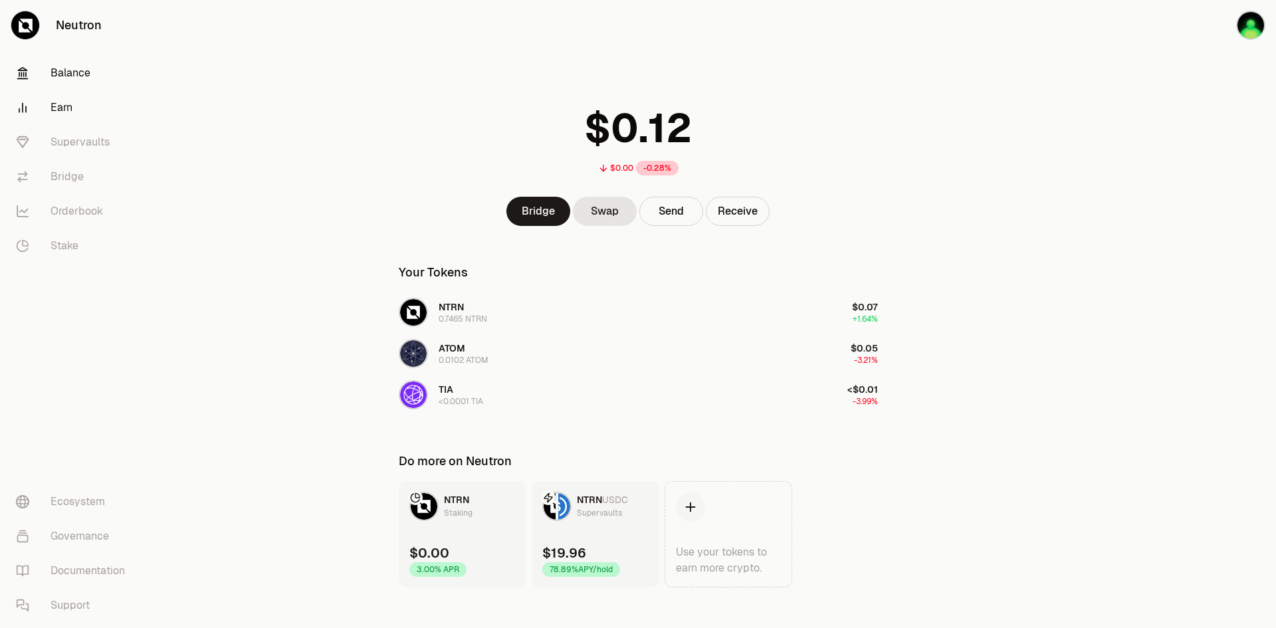
click at [49, 109] on link "Earn" at bounding box center [74, 107] width 138 height 35
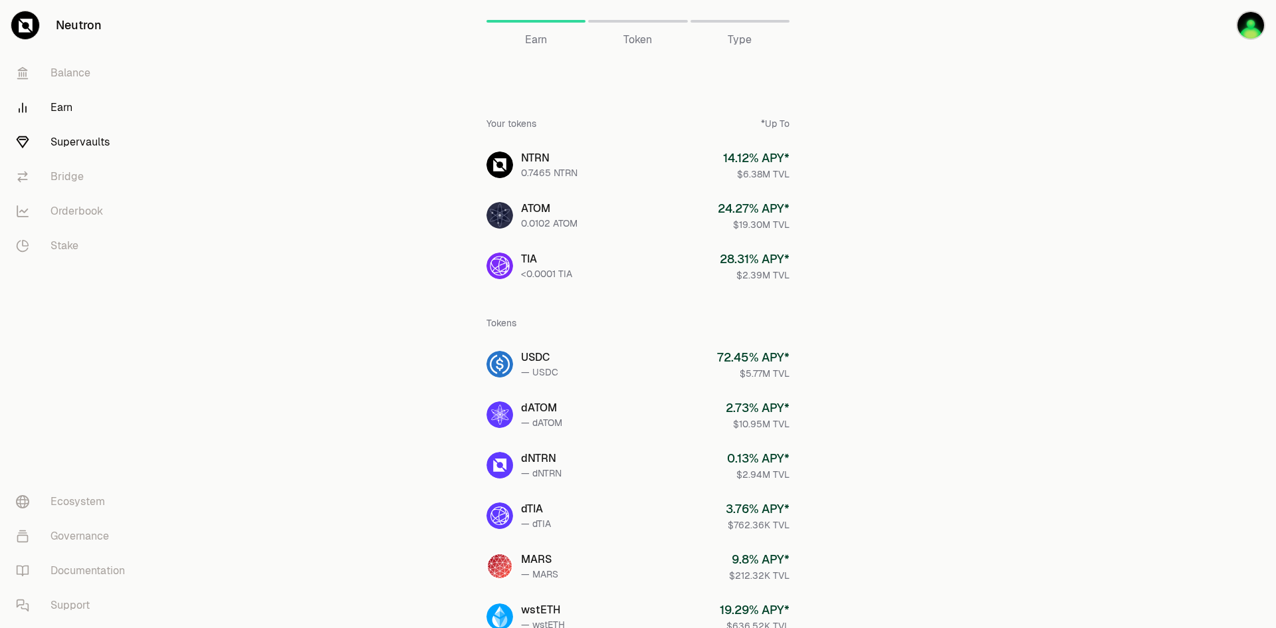
click at [43, 137] on link "Supervaults" at bounding box center [74, 142] width 138 height 35
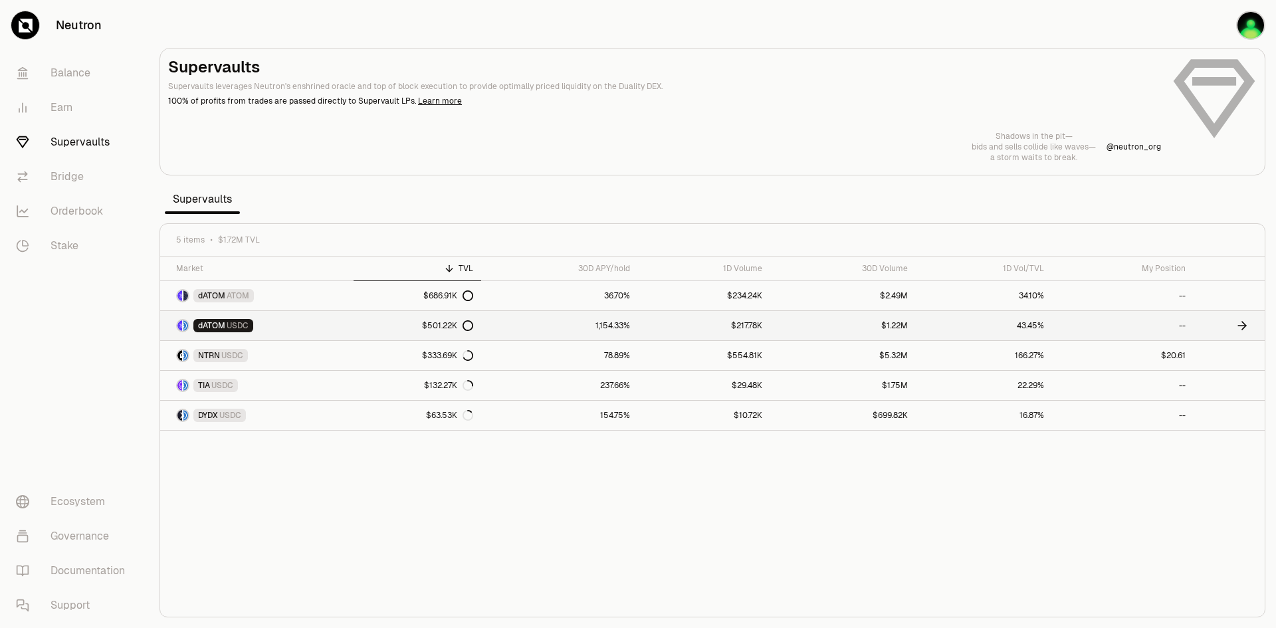
click at [221, 330] on span "dATOM" at bounding box center [211, 325] width 27 height 11
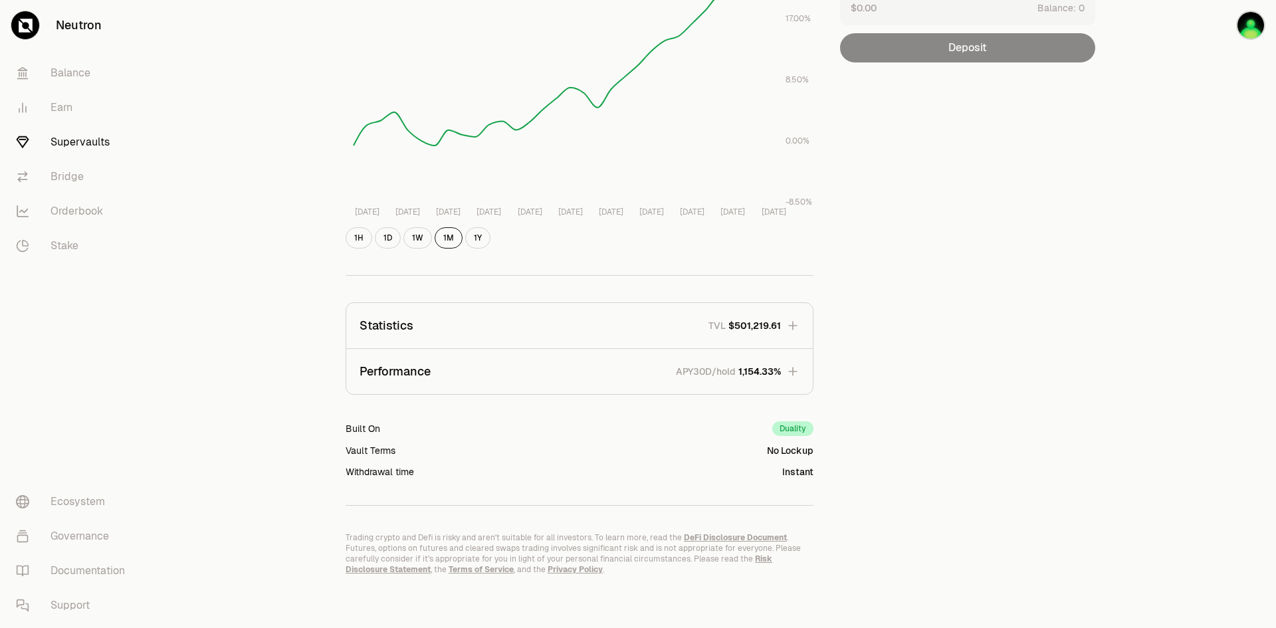
click at [732, 323] on span "$501,219.61" at bounding box center [754, 325] width 53 height 13
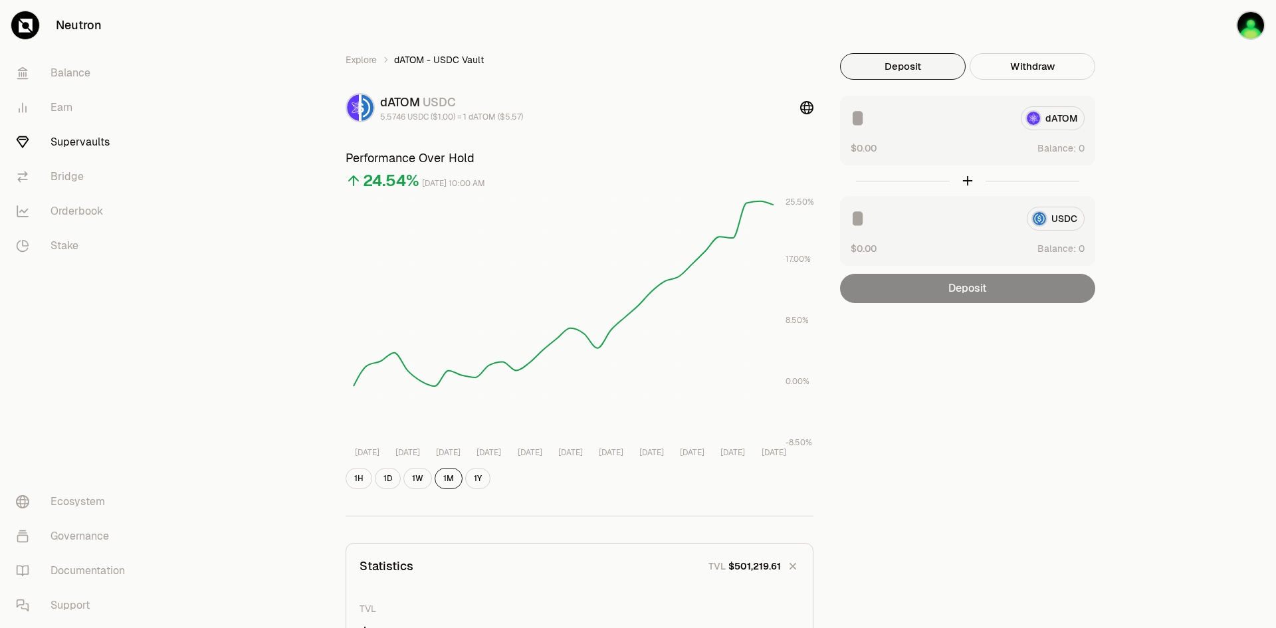
click at [950, 108] on input at bounding box center [931, 118] width 160 height 24
click at [1075, 151] on span "0 1 2 3 4 5 6 7 8 9" at bounding box center [1081, 148] width 15 height 14
drag, startPoint x: 1075, startPoint y: 151, endPoint x: 1043, endPoint y: 92, distance: 66.9
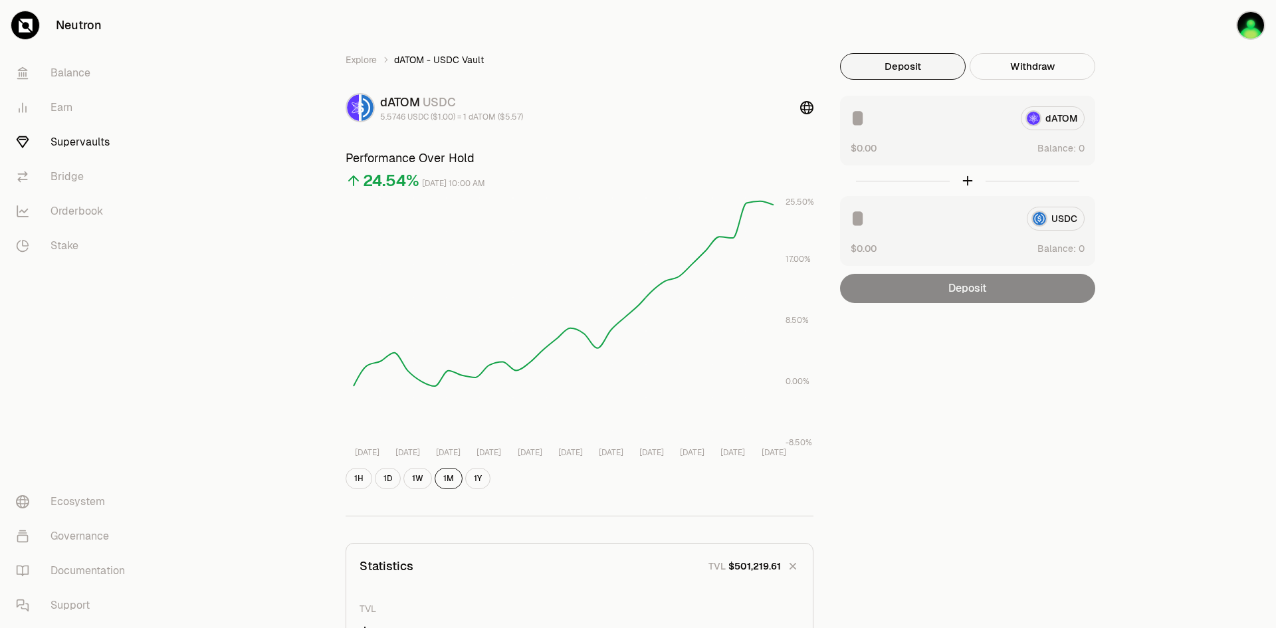
click at [1075, 151] on span "0 1 2 3 4 5 6 7 8 9" at bounding box center [1081, 148] width 15 height 14
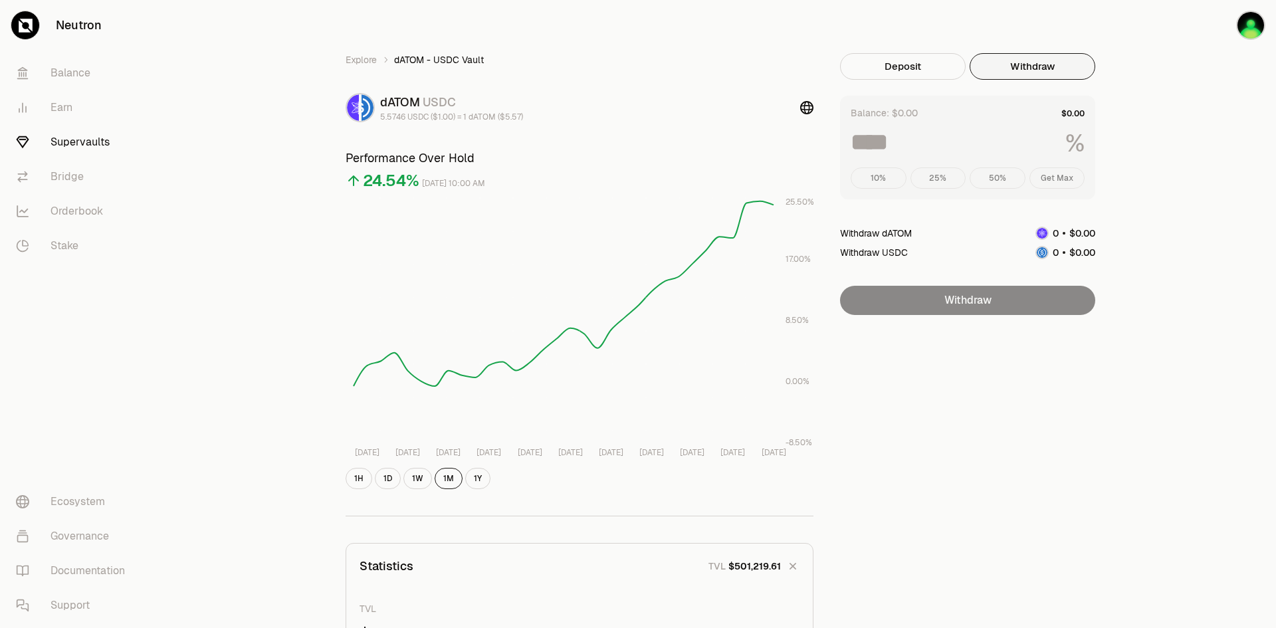
click at [1034, 69] on button "Withdraw" at bounding box center [1033, 66] width 126 height 27
click at [1056, 182] on div "10% 25% 50% Get Max" at bounding box center [968, 178] width 234 height 21
click at [916, 70] on button "Deposit" at bounding box center [903, 66] width 126 height 27
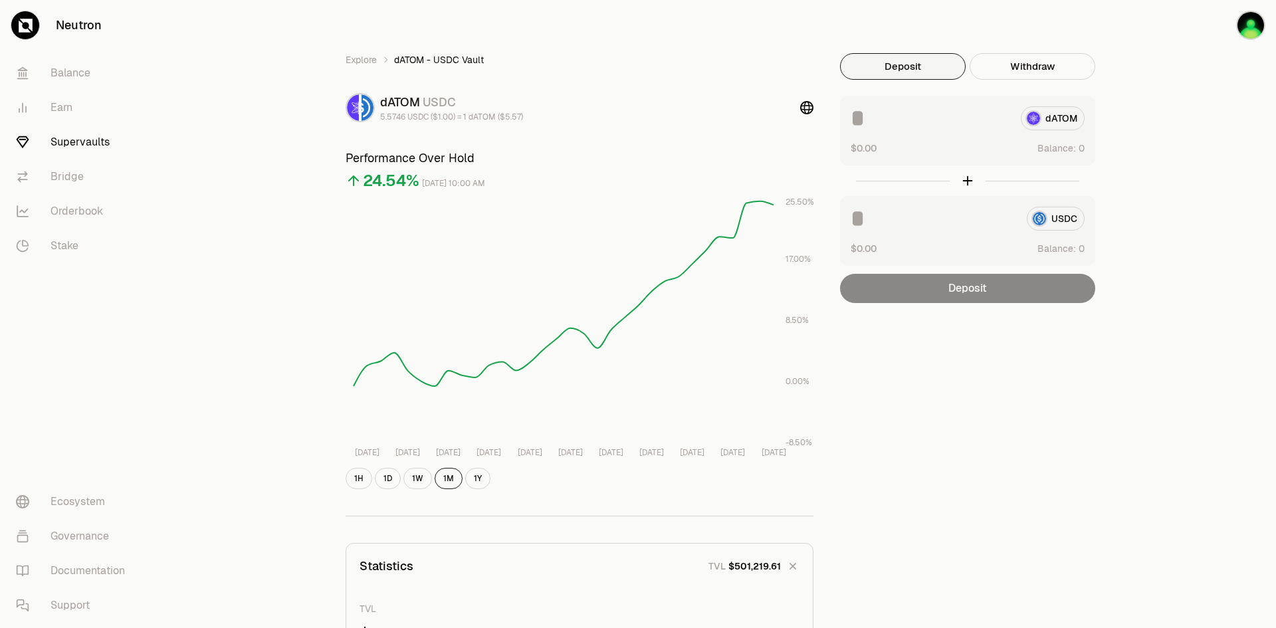
click at [1008, 288] on div "Deposit" at bounding box center [967, 288] width 255 height 29
click at [1092, 142] on div "dATOM $0.00 Balance:" at bounding box center [967, 131] width 255 height 70
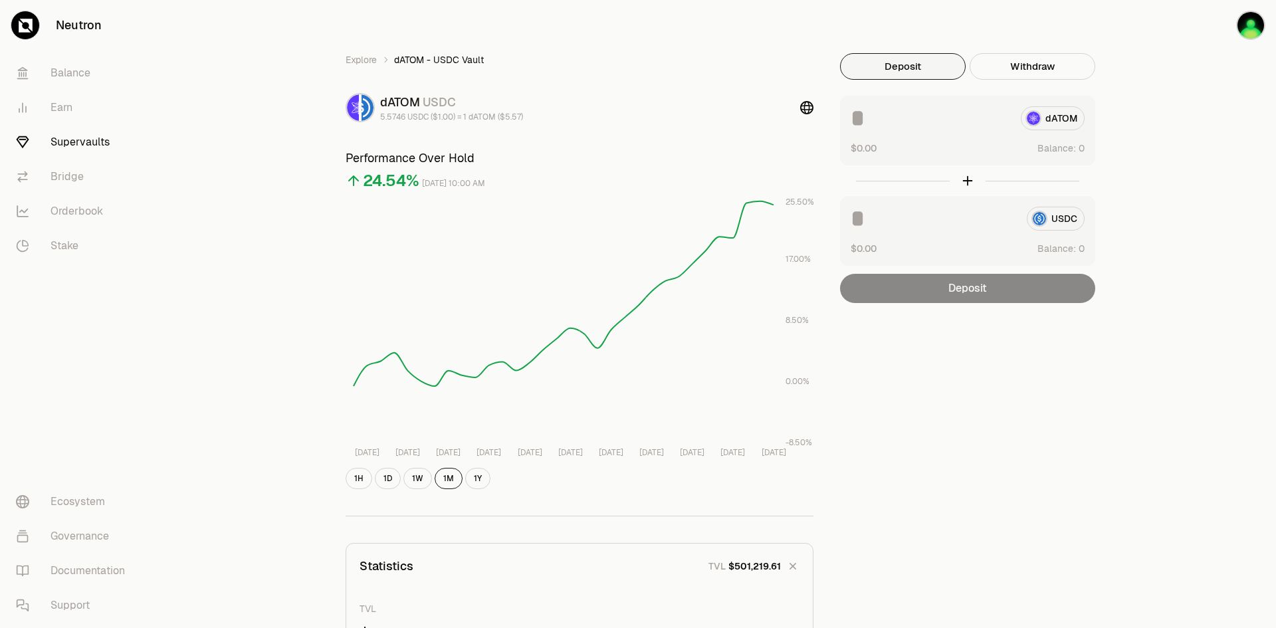
click at [1077, 114] on div "dATOM" at bounding box center [968, 118] width 234 height 24
click at [1075, 119] on div "dATOM" at bounding box center [968, 118] width 234 height 24
click at [1050, 230] on div "USDC" at bounding box center [968, 219] width 234 height 24
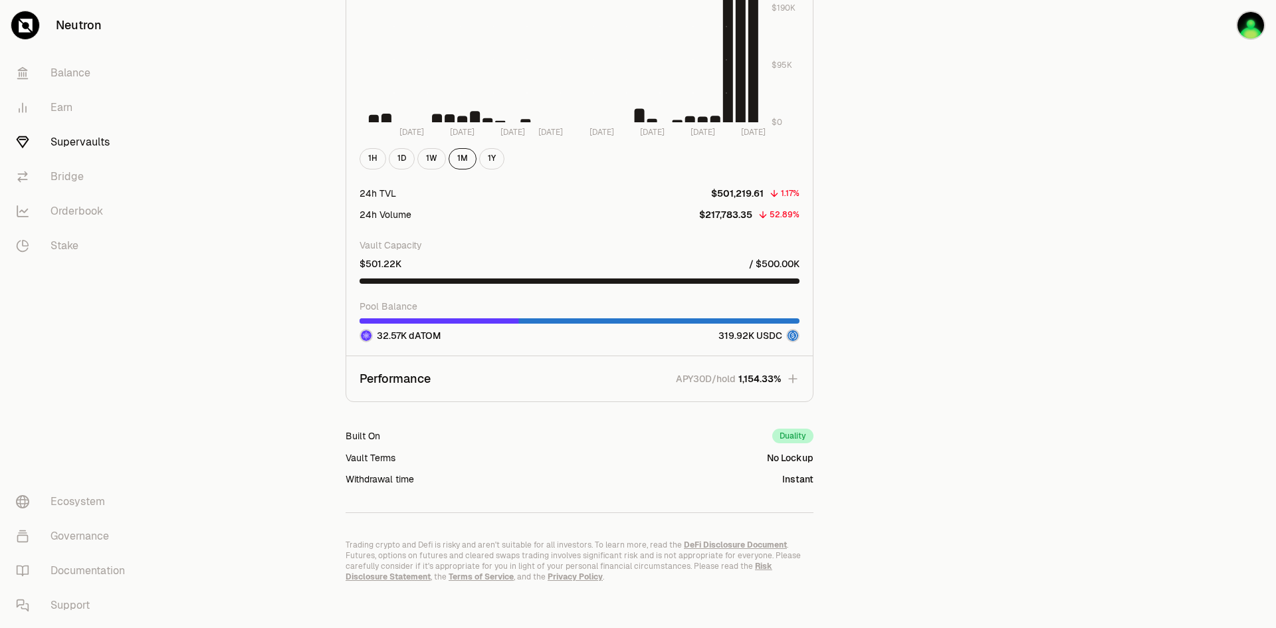
scroll to position [1137, 0]
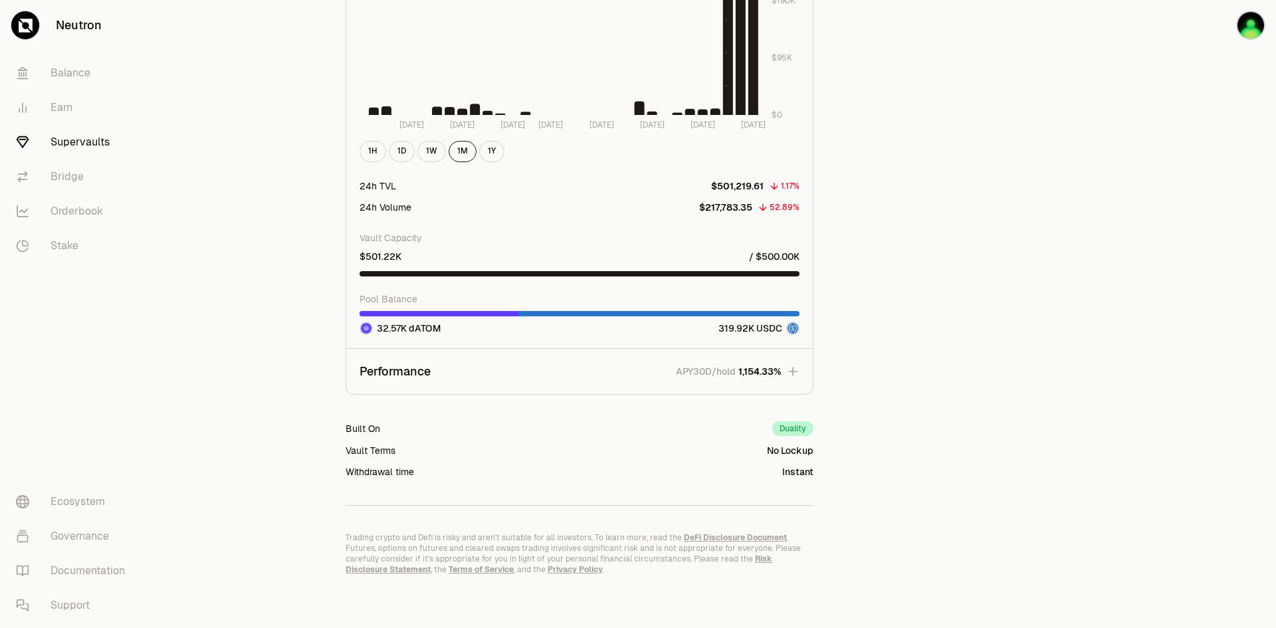
click at [80, 144] on link "Supervaults" at bounding box center [74, 142] width 138 height 35
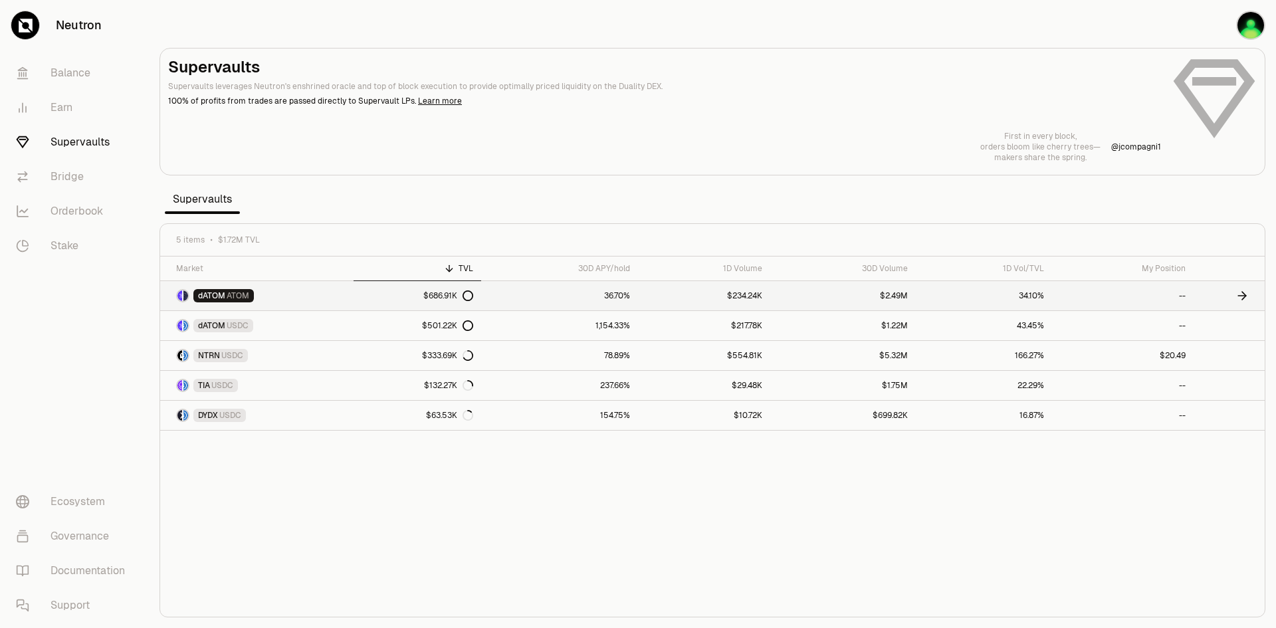
click at [321, 300] on link "dATOM ATOM" at bounding box center [256, 295] width 193 height 29
click at [286, 354] on link "NTRN USDC" at bounding box center [256, 355] width 193 height 29
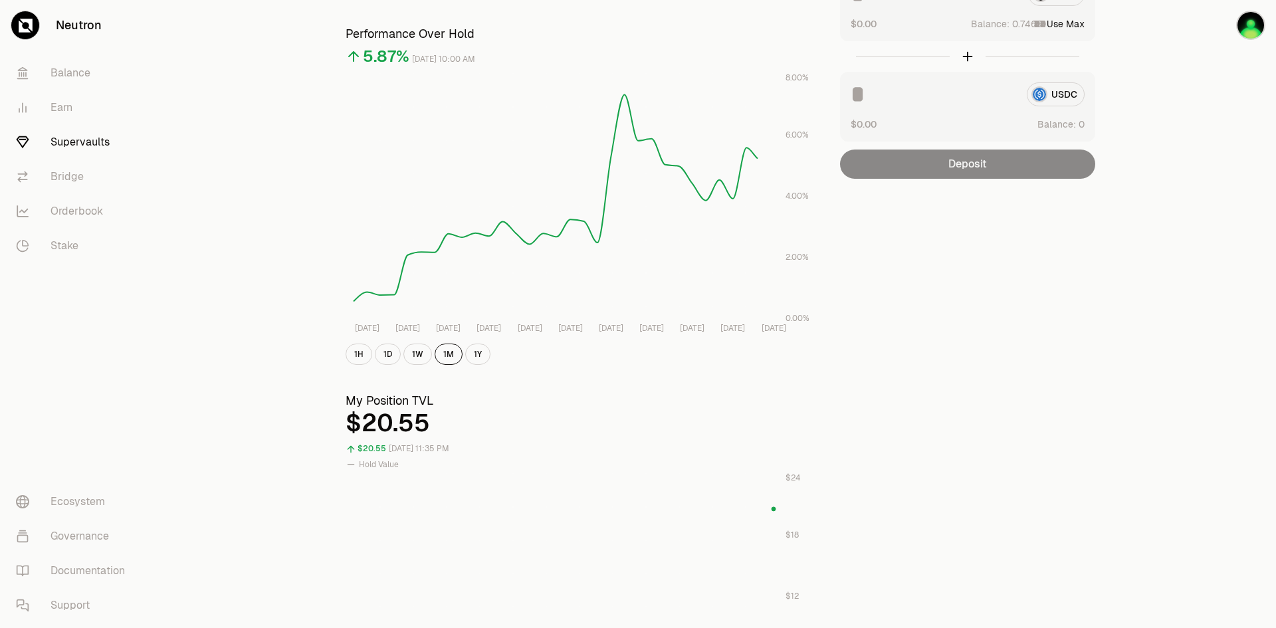
scroll to position [266, 0]
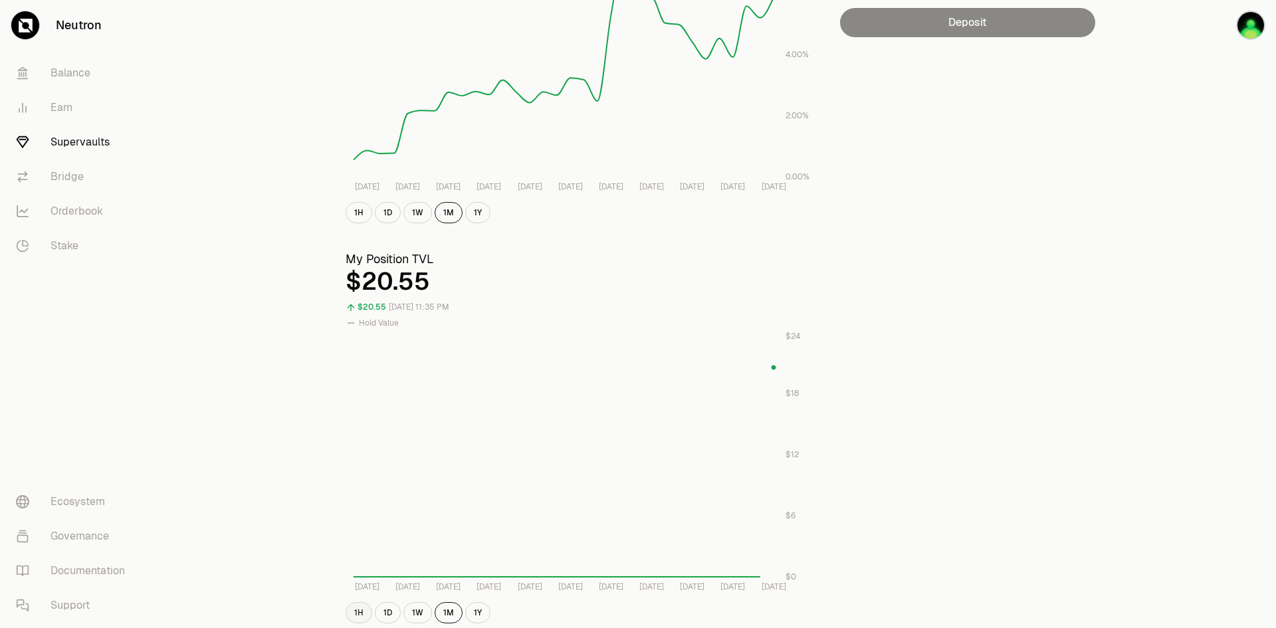
click at [359, 615] on button "1H" at bounding box center [359, 612] width 27 height 21
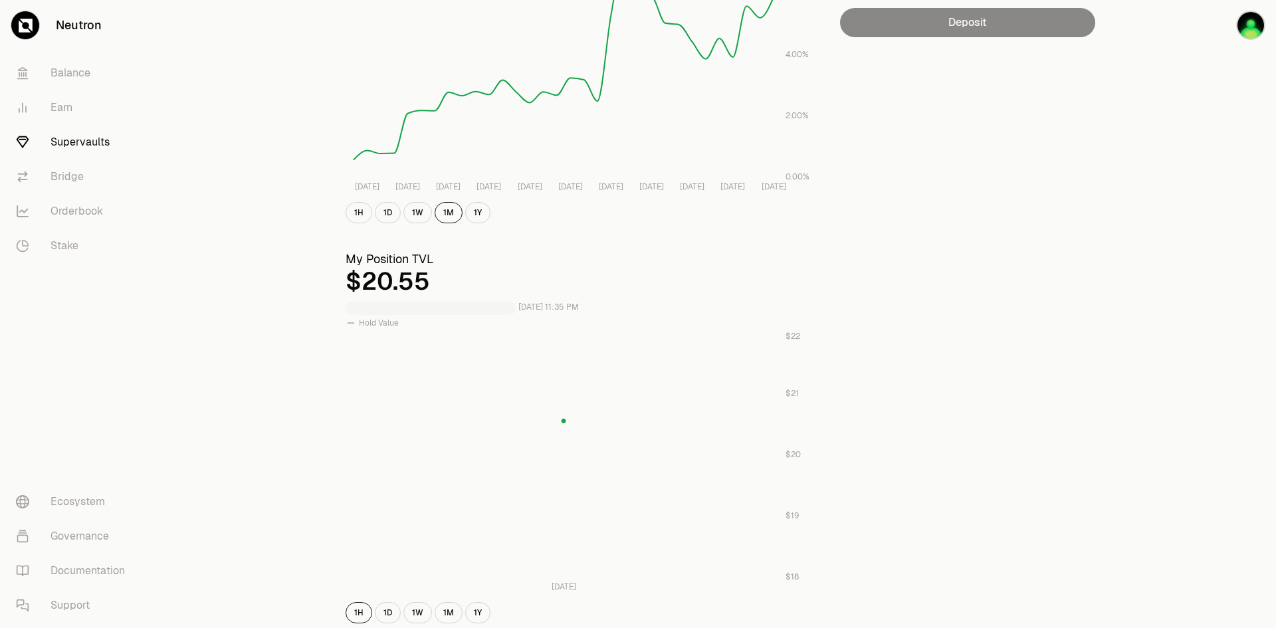
click at [374, 614] on div "1H 1D 1W 1M 1Y" at bounding box center [580, 612] width 468 height 21
click at [390, 614] on button "1D" at bounding box center [388, 612] width 26 height 21
click at [451, 612] on button "1M" at bounding box center [449, 612] width 28 height 21
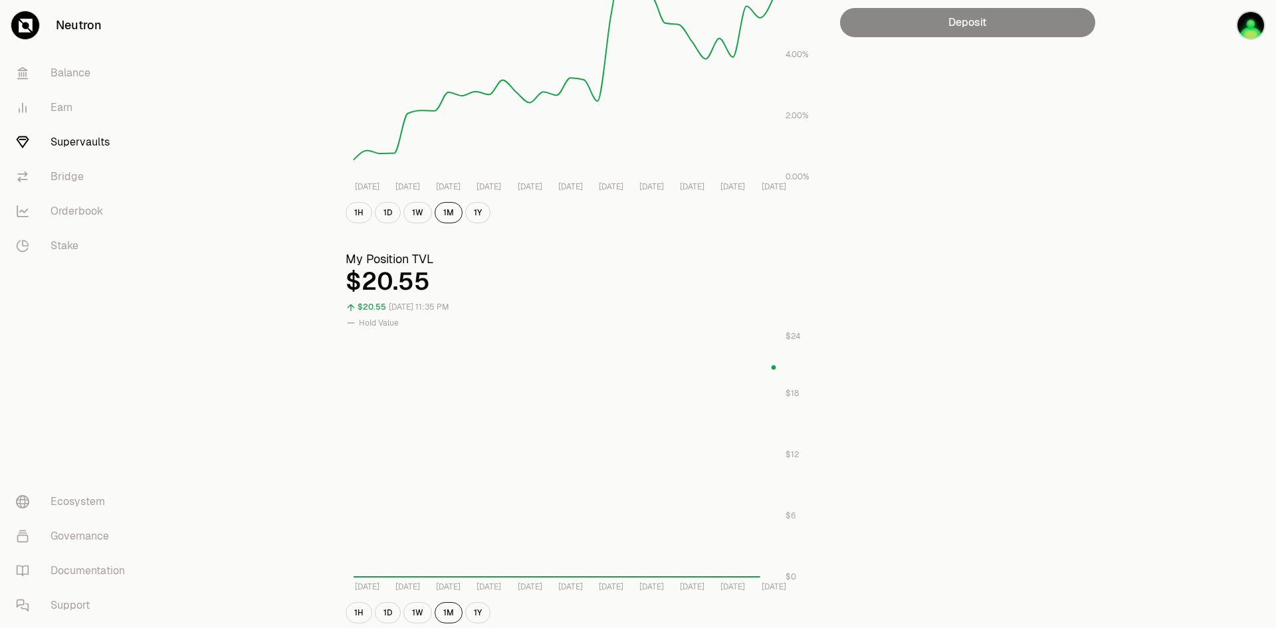
scroll to position [0, 0]
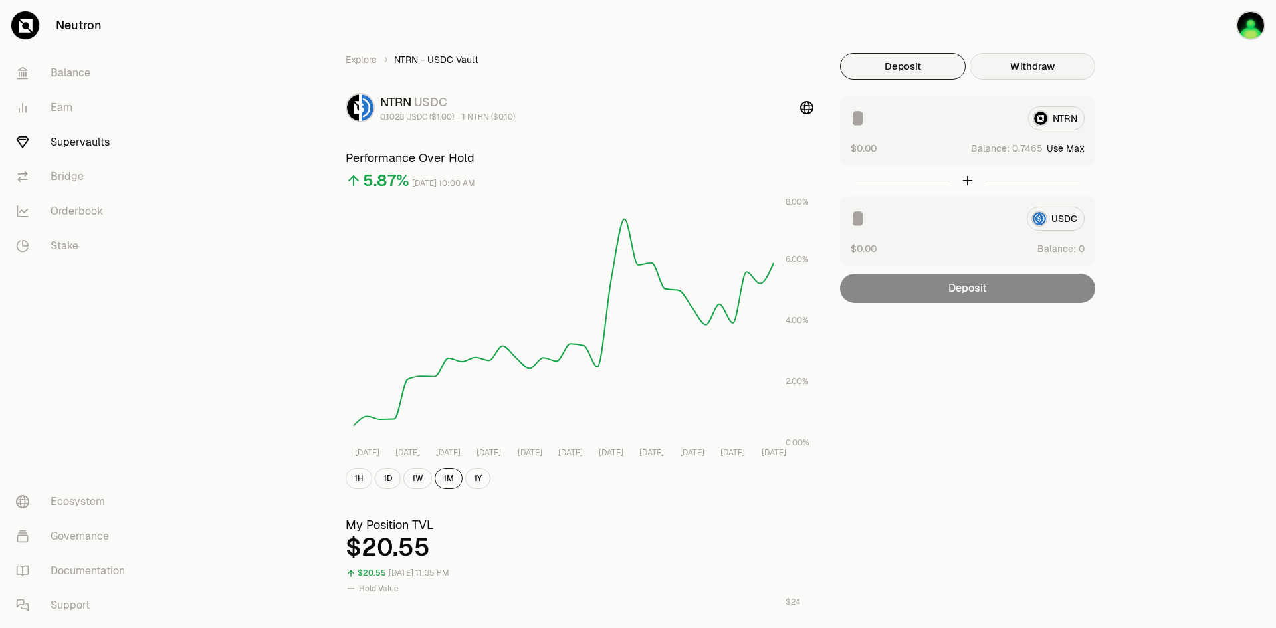
click at [1065, 62] on button "Withdraw" at bounding box center [1033, 66] width 126 height 27
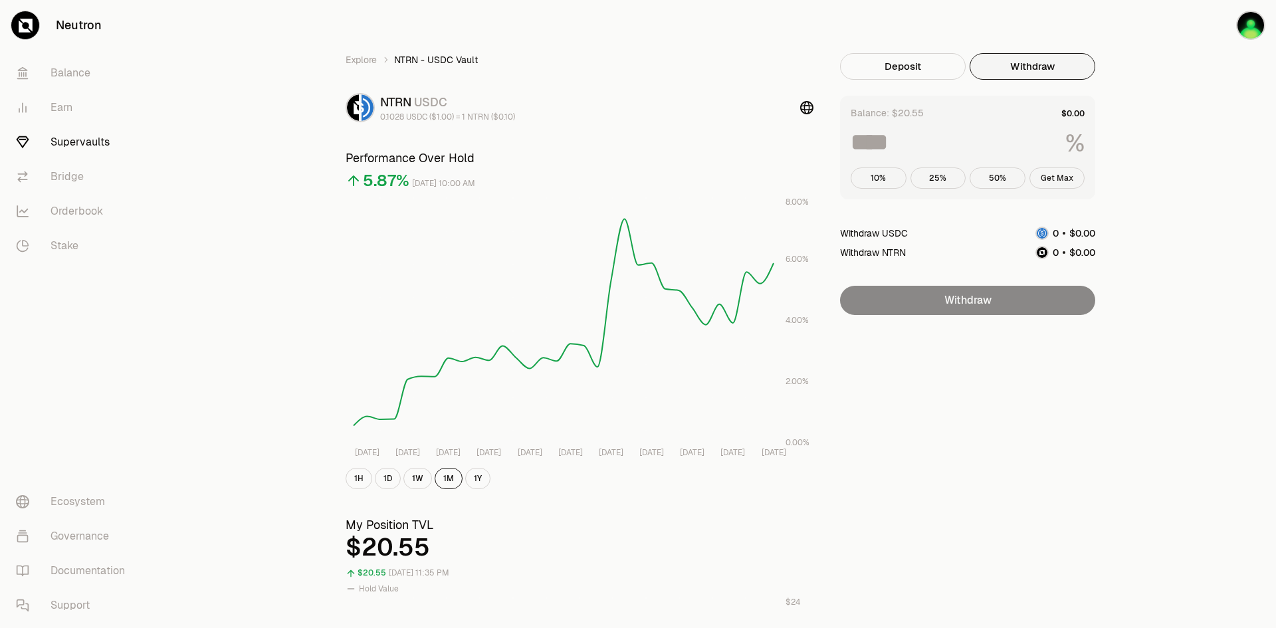
click at [1065, 181] on button "Get Max" at bounding box center [1058, 178] width 56 height 21
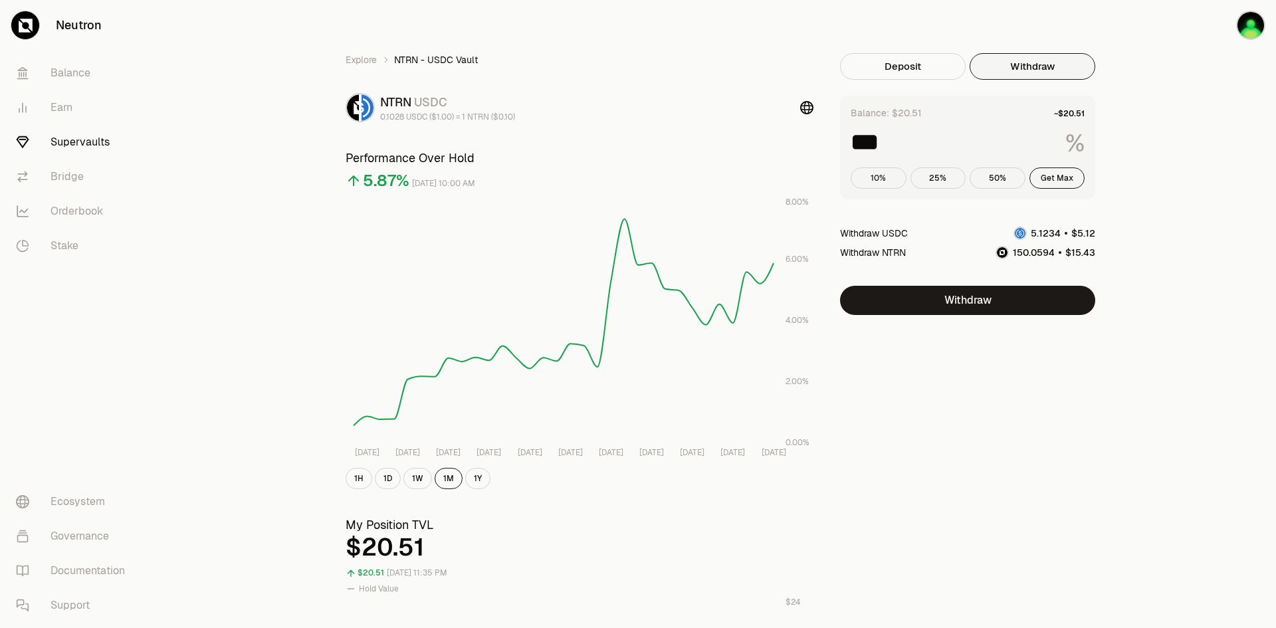
click at [874, 183] on button "10%" at bounding box center [879, 178] width 56 height 21
type input "**"
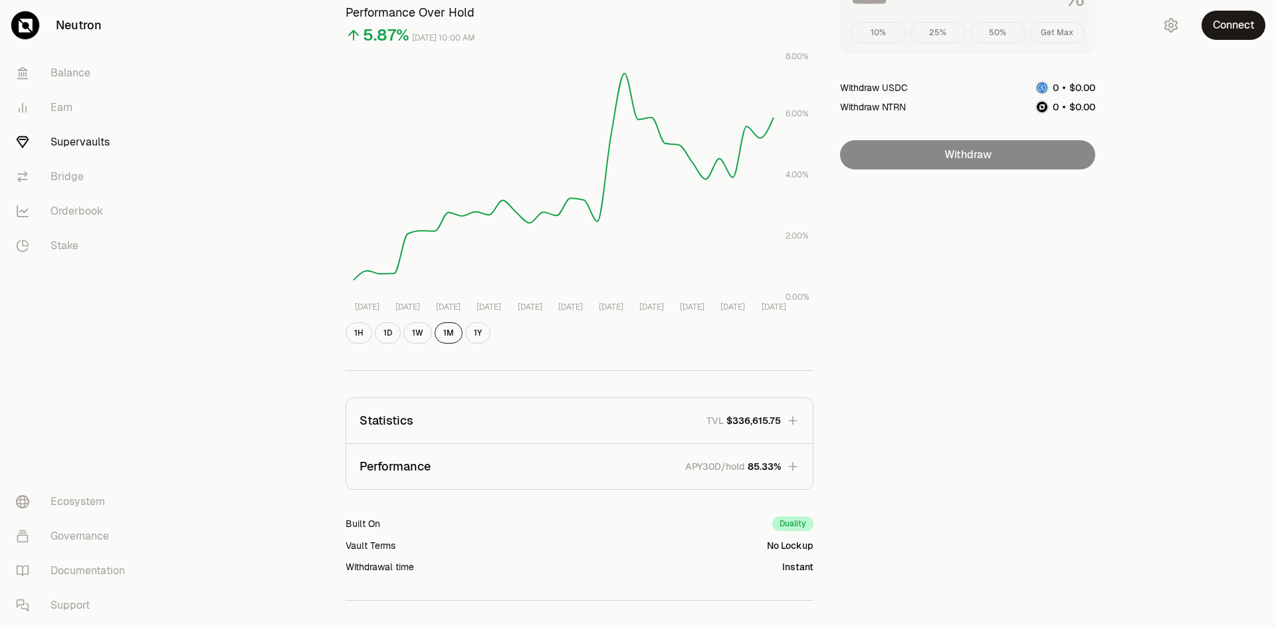
scroll to position [241, 0]
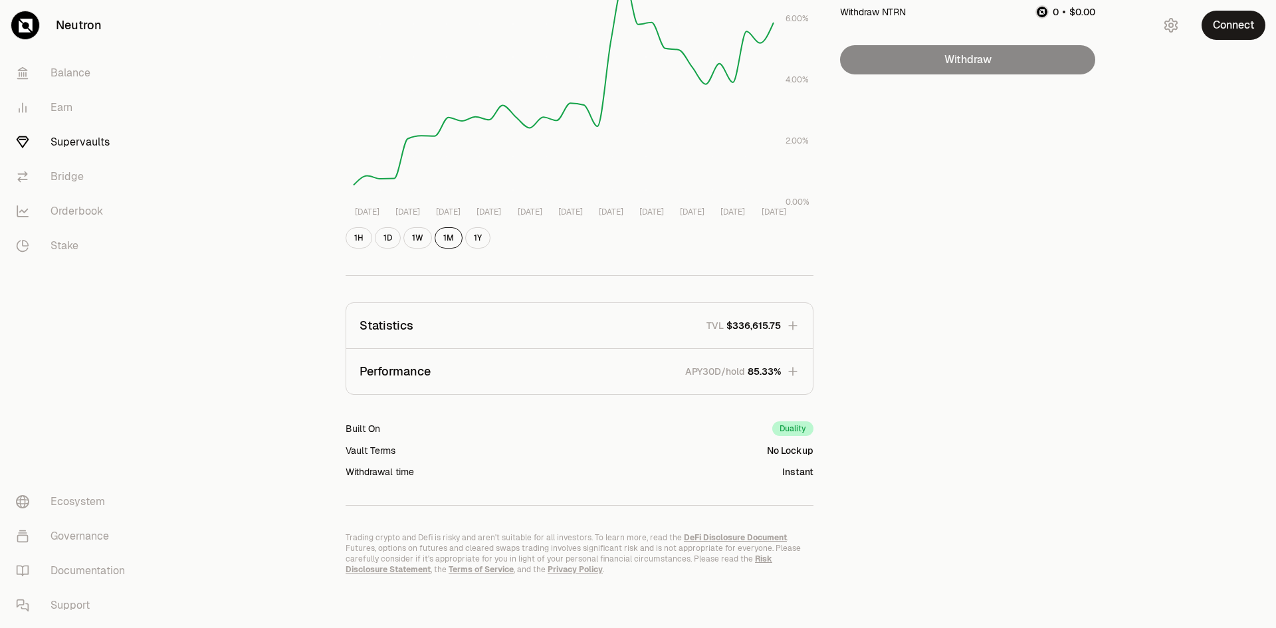
click at [707, 340] on button "Statistics TVL $336,615.75" at bounding box center [579, 325] width 467 height 45
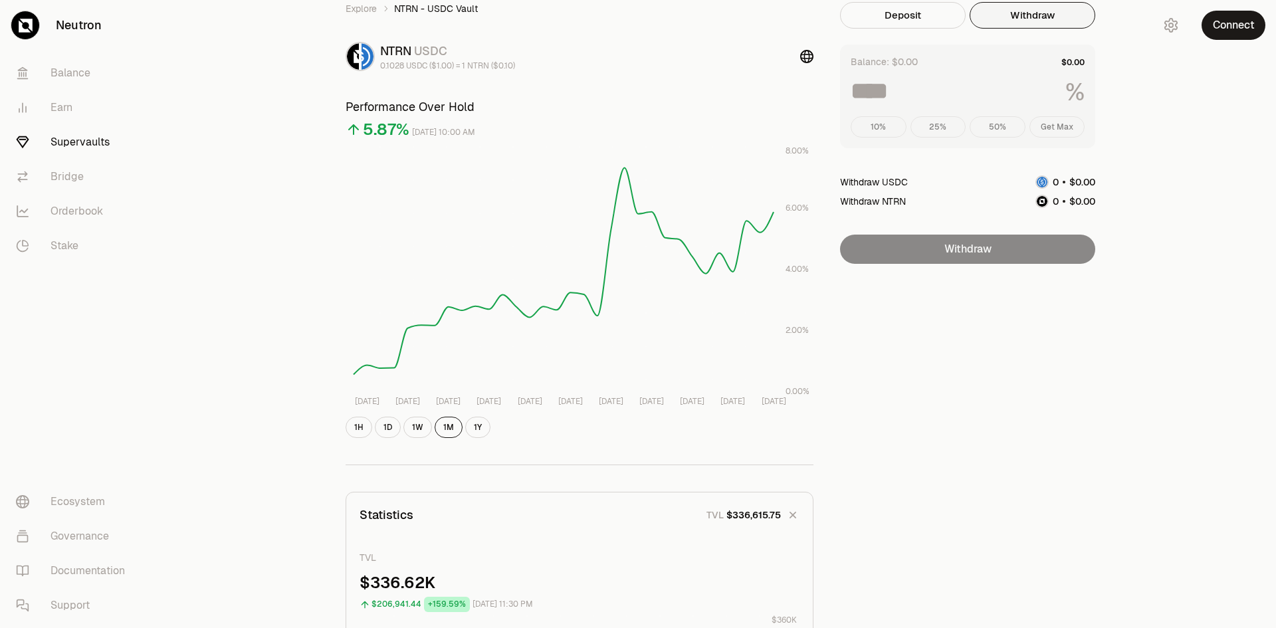
scroll to position [0, 0]
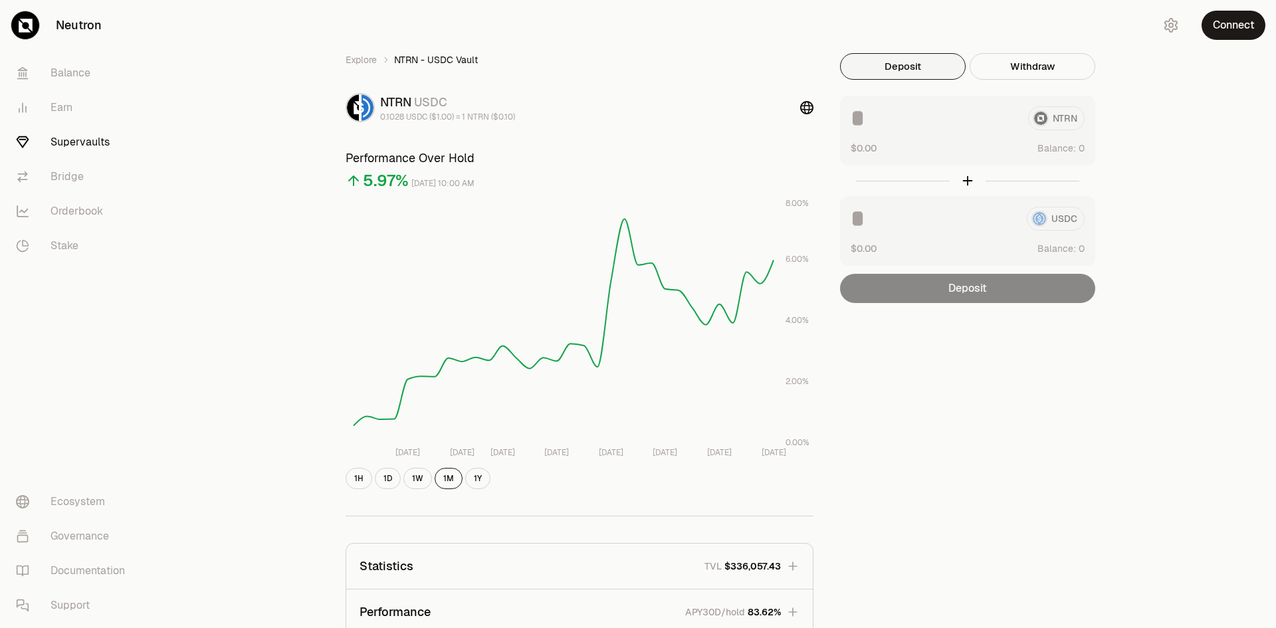
click at [88, 152] on link "Supervaults" at bounding box center [74, 142] width 138 height 35
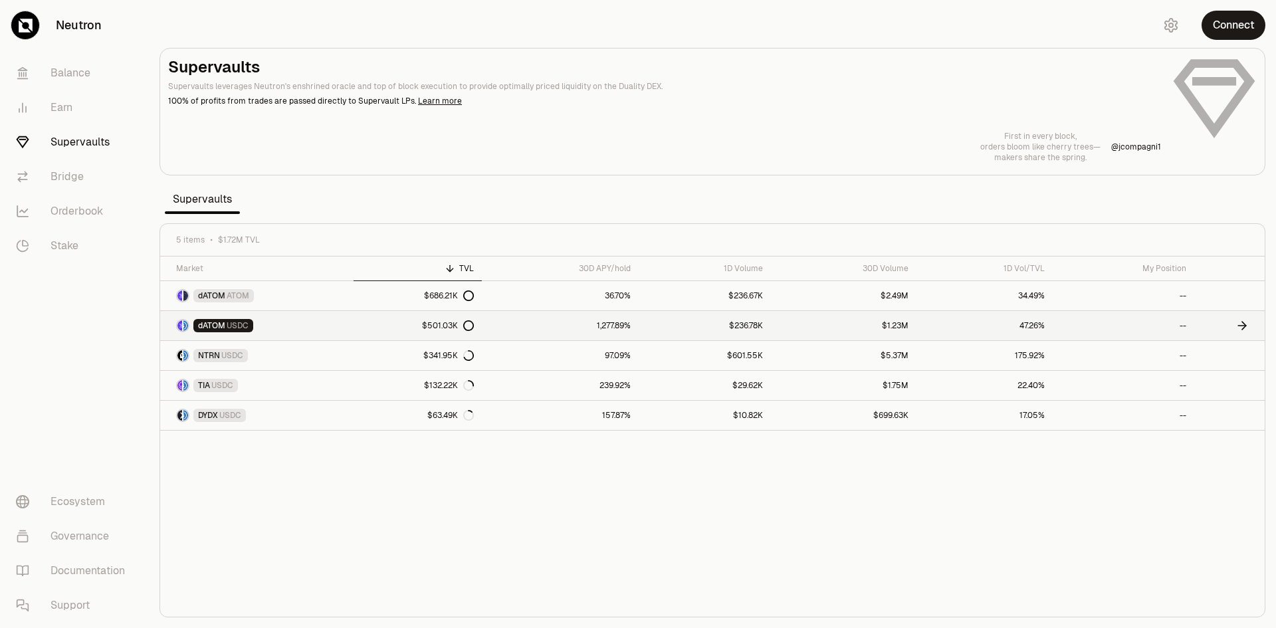
click at [378, 320] on link "$501.03K" at bounding box center [418, 325] width 129 height 29
